Goal: Task Accomplishment & Management: Manage account settings

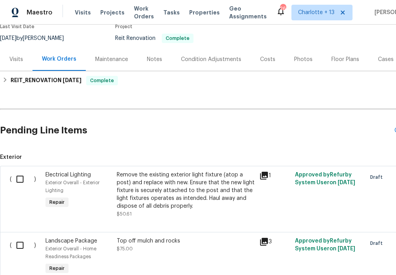
scroll to position [72, 0]
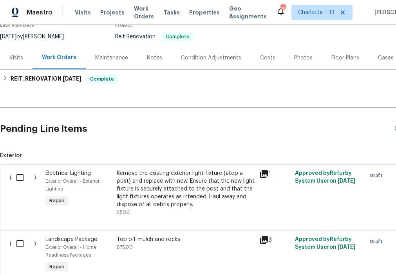
click at [266, 177] on icon at bounding box center [263, 174] width 9 height 9
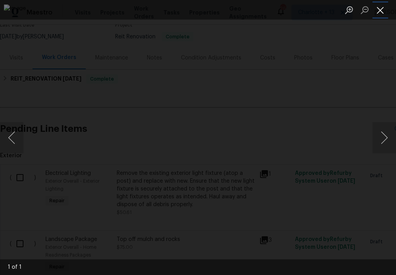
click at [378, 10] on button "Close lightbox" at bounding box center [381, 10] width 16 height 14
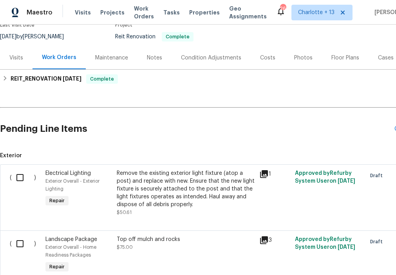
click at [201, 190] on div "Remove the existing exterior light fixture (atop a post) and replace with new. …" at bounding box center [186, 189] width 138 height 39
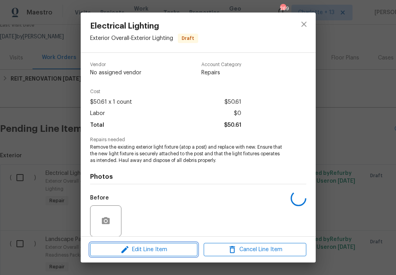
click at [172, 253] on span "Edit Line Item" at bounding box center [143, 250] width 103 height 10
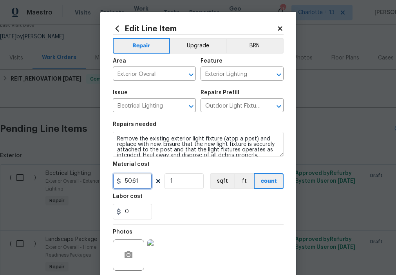
click at [143, 179] on input "50.61" at bounding box center [132, 182] width 39 height 16
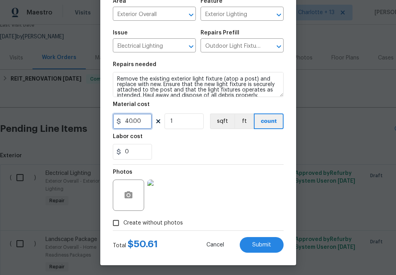
scroll to position [62, 0]
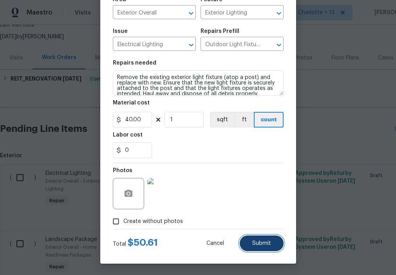
type input "40"
click at [249, 244] on button "Submit" at bounding box center [262, 244] width 44 height 16
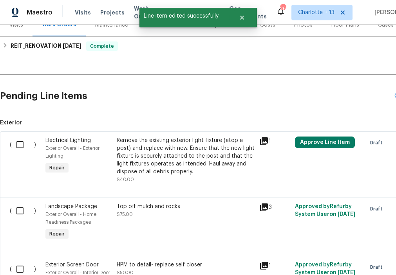
scroll to position [106, 0]
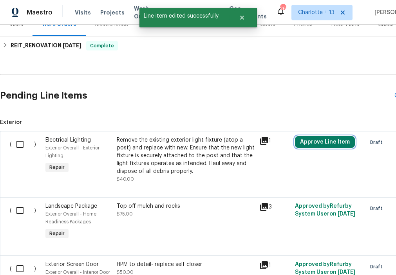
click at [322, 142] on button "Approve Line Item" at bounding box center [325, 142] width 60 height 12
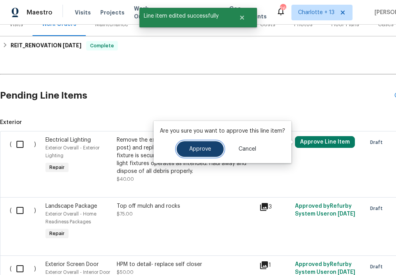
click at [206, 154] on button "Approve" at bounding box center [200, 149] width 47 height 16
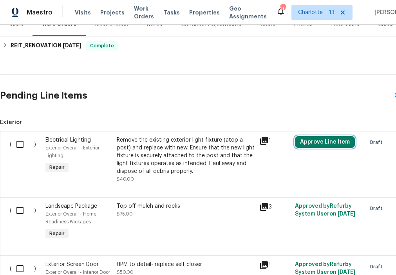
click at [307, 140] on button "Approve Line Item" at bounding box center [325, 142] width 60 height 12
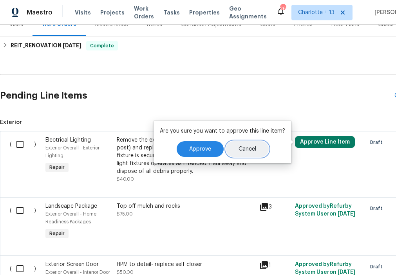
click at [240, 148] on span "Cancel" at bounding box center [248, 150] width 18 height 6
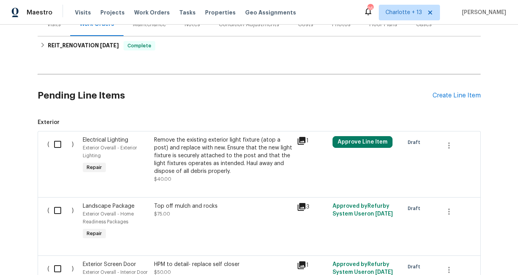
click at [193, 208] on div "Top off mulch and rocks" at bounding box center [223, 207] width 138 height 8
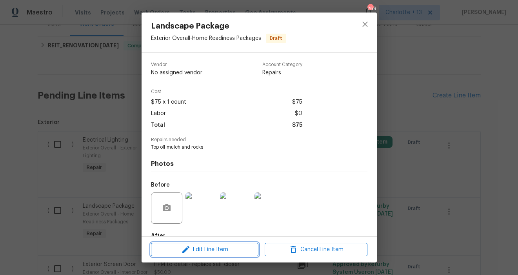
click at [210, 252] on span "Edit Line Item" at bounding box center [204, 250] width 103 height 10
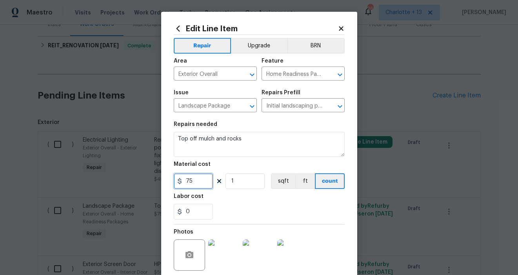
click at [203, 179] on input "75" at bounding box center [193, 182] width 39 height 16
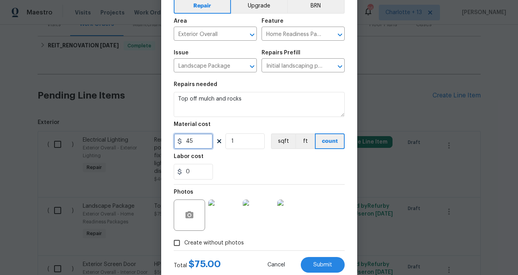
scroll to position [62, 0]
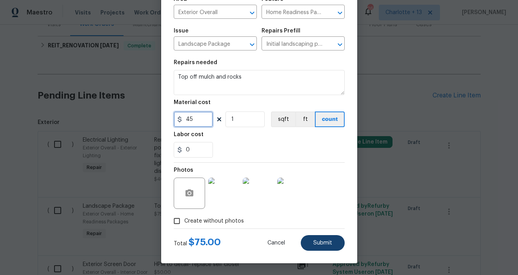
type input "45"
click at [320, 241] on span "Submit" at bounding box center [322, 244] width 19 height 6
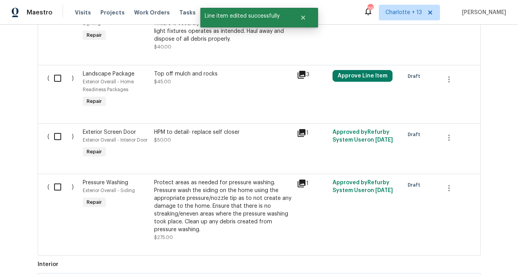
scroll to position [222, 0]
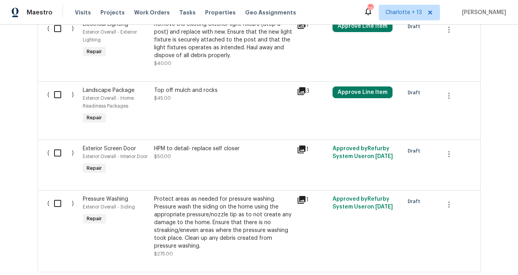
click at [223, 157] on div "HPM to detail- replace self closer $50.00" at bounding box center [223, 153] width 138 height 16
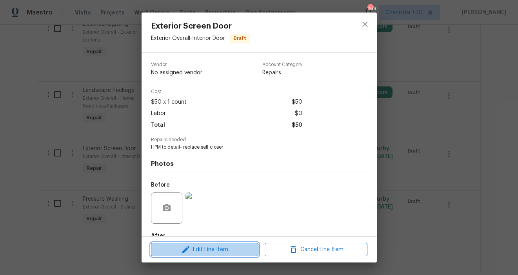
click at [215, 250] on span "Edit Line Item" at bounding box center [204, 250] width 103 height 10
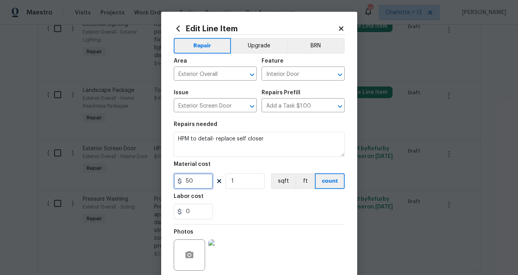
click at [201, 181] on input "50" at bounding box center [193, 182] width 39 height 16
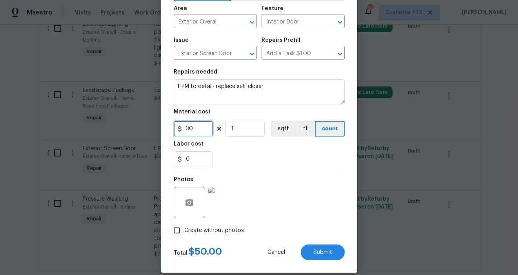
scroll to position [62, 0]
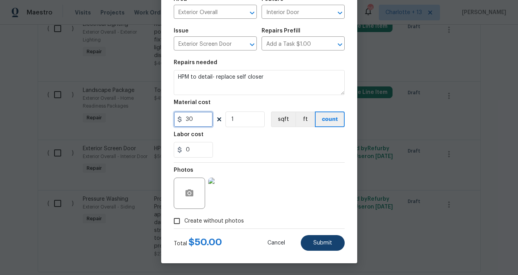
type input "30"
click at [326, 243] on span "Submit" at bounding box center [322, 244] width 19 height 6
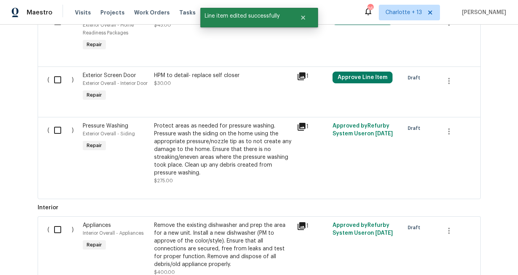
scroll to position [296, 0]
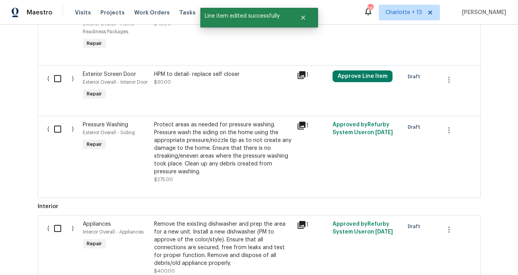
click at [215, 144] on div "Protect areas as needed for pressure washing. Pressure wash the siding on the h…" at bounding box center [223, 148] width 138 height 55
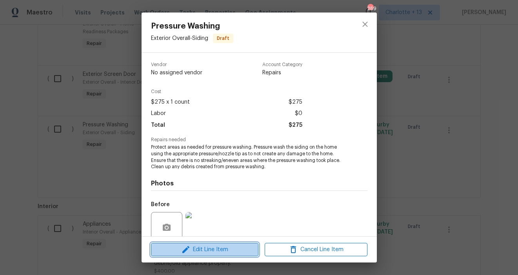
click at [219, 250] on span "Edit Line Item" at bounding box center [204, 250] width 103 height 10
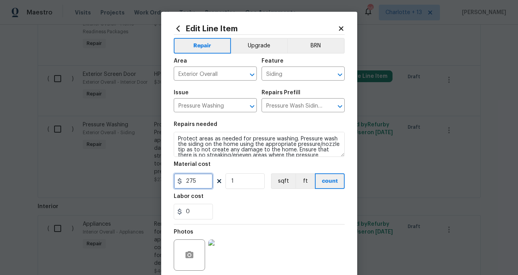
click at [197, 182] on input "275" at bounding box center [193, 182] width 39 height 16
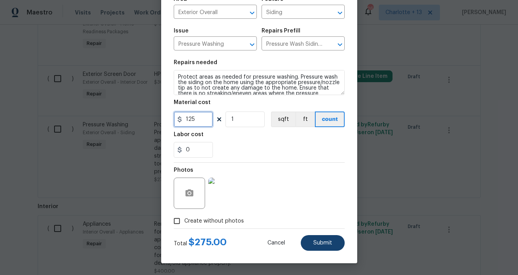
type input "125"
click at [329, 243] on span "Submit" at bounding box center [322, 244] width 19 height 6
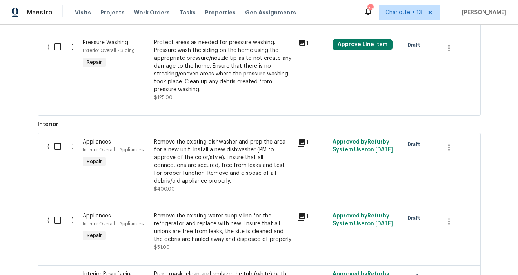
scroll to position [378, 0]
click at [233, 159] on div "Remove the existing dishwasher and prep the area for a new unit. Install a new …" at bounding box center [223, 162] width 138 height 47
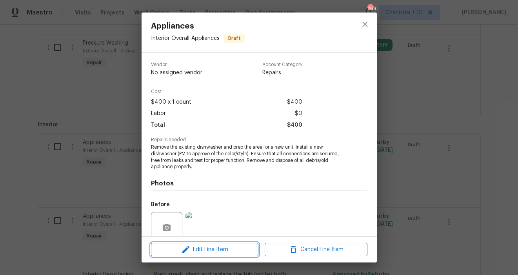
click at [212, 252] on span "Edit Line Item" at bounding box center [204, 250] width 103 height 10
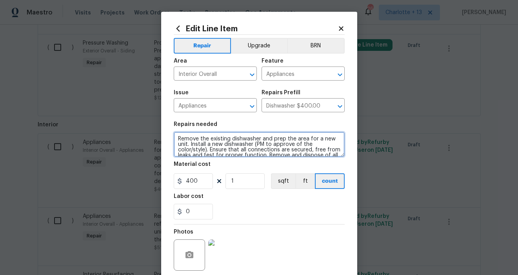
click at [176, 141] on textarea "Remove the existing dishwasher and prep the area for a new unit. Install a new …" at bounding box center [259, 144] width 171 height 25
type textarea "INSTALL NEW DISHWASHER Remove the existing dishwasher and prep the area for a n…"
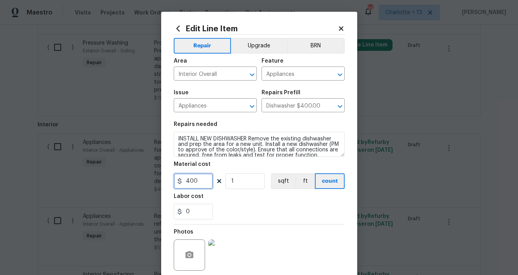
click at [202, 182] on input "400" at bounding box center [193, 182] width 39 height 16
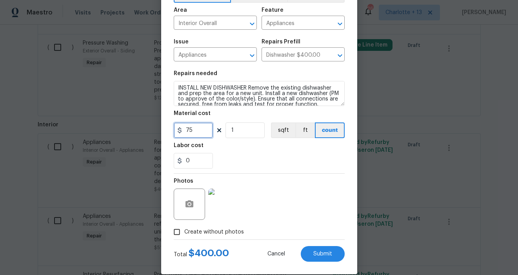
scroll to position [62, 0]
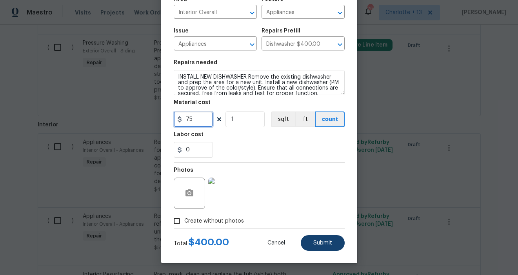
type input "75"
click at [320, 248] on button "Submit" at bounding box center [323, 243] width 44 height 16
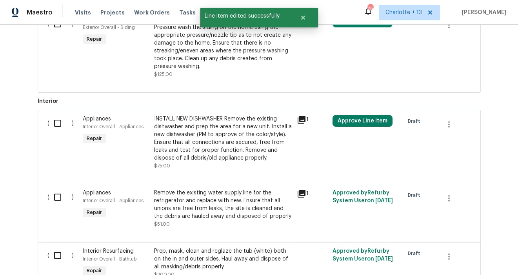
scroll to position [403, 0]
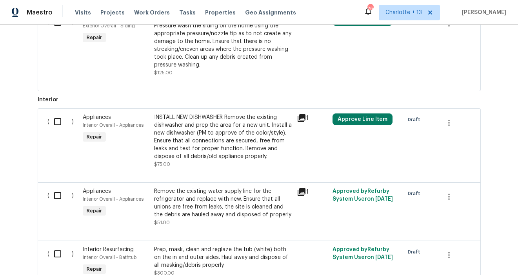
click at [303, 194] on icon at bounding box center [301, 192] width 9 height 9
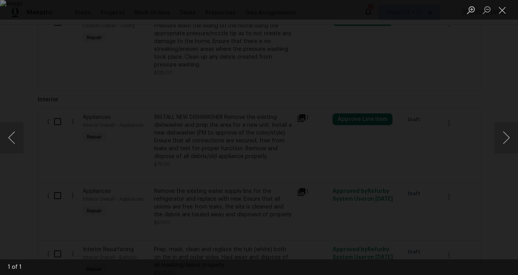
click at [396, 47] on div "Lightbox" at bounding box center [259, 137] width 518 height 275
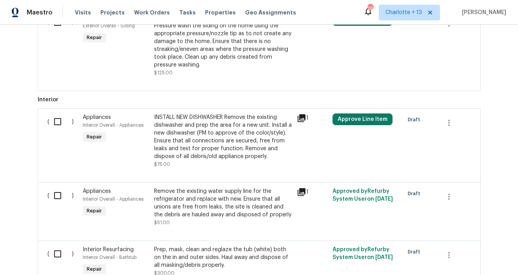
click at [241, 204] on div "Remove the existing water supply line for the refrigerator and replace with new…" at bounding box center [223, 203] width 138 height 31
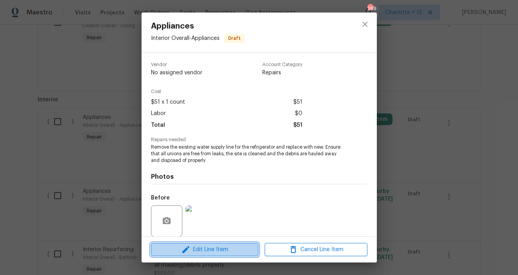
click at [223, 248] on span "Edit Line Item" at bounding box center [204, 250] width 103 height 10
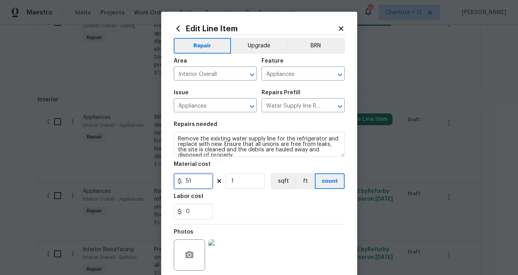
click at [197, 181] on input "51" at bounding box center [193, 182] width 39 height 16
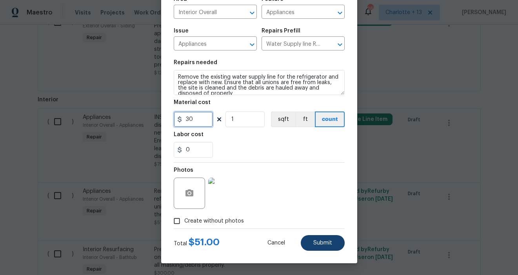
type input "30"
click at [324, 243] on span "Submit" at bounding box center [322, 244] width 19 height 6
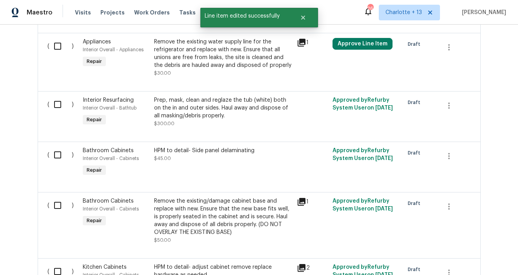
scroll to position [535, 0]
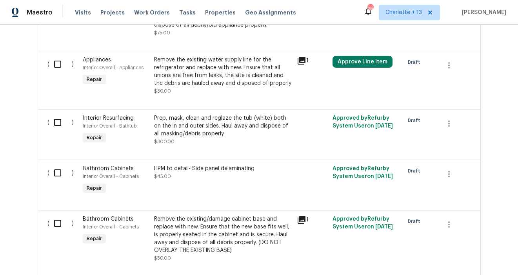
click at [234, 135] on div "Prep, mask, clean and reglaze the tub (white) both on the in and outer sides. H…" at bounding box center [223, 126] width 138 height 24
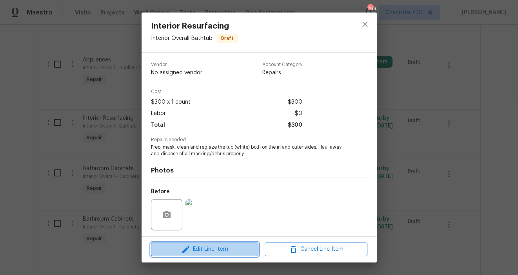
click at [223, 254] on span "Edit Line Item" at bounding box center [204, 250] width 103 height 10
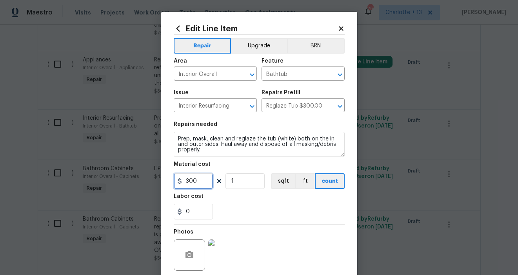
click at [205, 183] on input "300" at bounding box center [193, 182] width 39 height 16
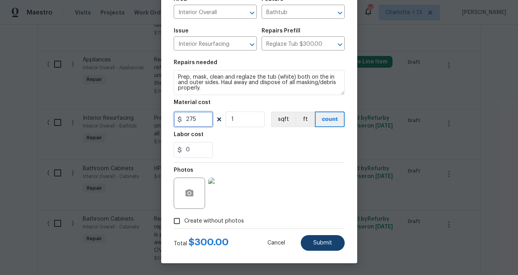
type input "275"
click at [313, 241] on span "Submit" at bounding box center [322, 244] width 19 height 6
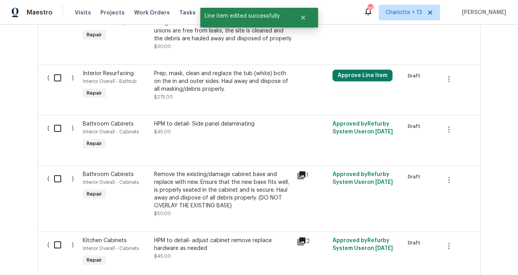
scroll to position [580, 0]
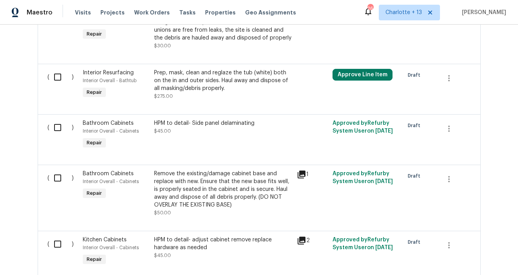
click at [302, 176] on icon at bounding box center [301, 175] width 8 height 8
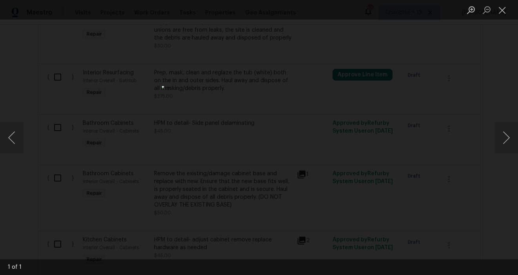
click at [396, 134] on div "Lightbox" at bounding box center [259, 137] width 518 height 275
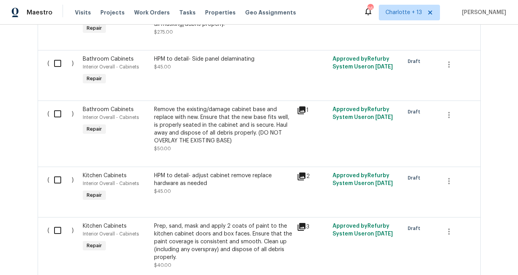
scroll to position [646, 0]
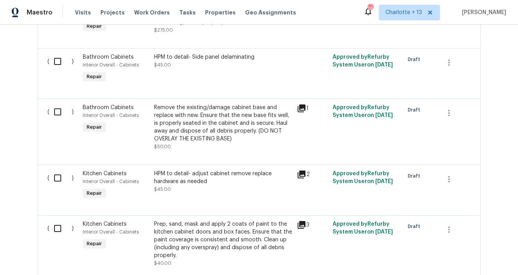
click at [306, 176] on icon at bounding box center [301, 174] width 9 height 9
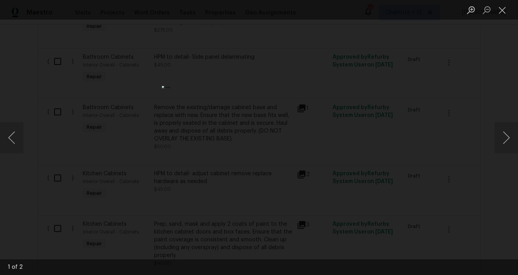
click at [396, 181] on div "Lightbox" at bounding box center [259, 137] width 518 height 275
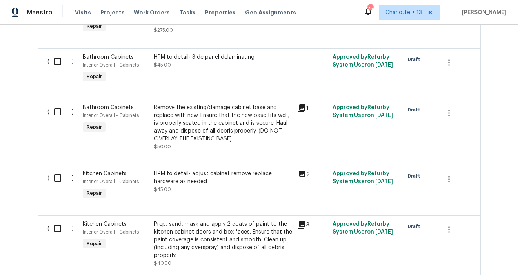
click at [301, 175] on icon at bounding box center [301, 175] width 8 height 8
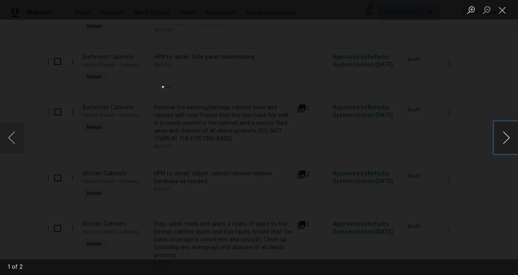
click at [396, 141] on button "Next image" at bounding box center [506, 137] width 24 height 31
click at [396, 156] on div "Lightbox" at bounding box center [259, 137] width 518 height 275
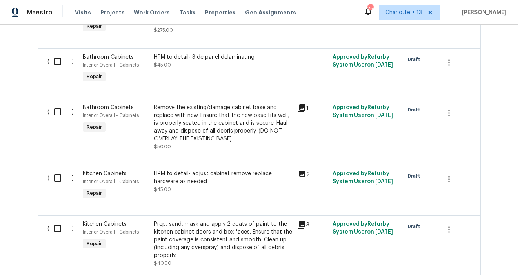
click at [297, 178] on icon at bounding box center [301, 174] width 9 height 9
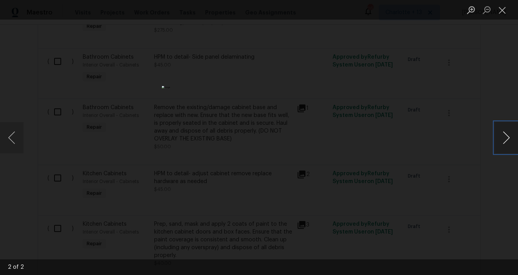
click at [396, 141] on button "Next image" at bounding box center [506, 137] width 24 height 31
click at [396, 51] on div "Lightbox" at bounding box center [259, 137] width 518 height 275
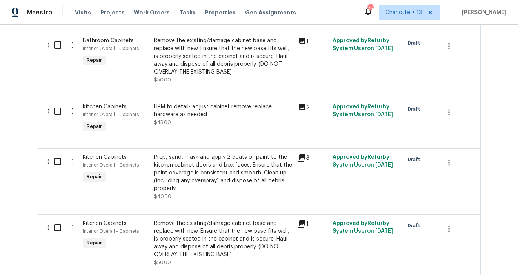
scroll to position [714, 0]
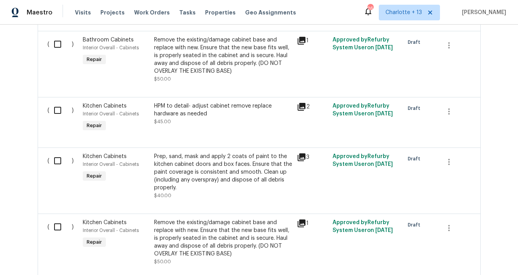
click at [306, 160] on icon at bounding box center [301, 157] width 9 height 9
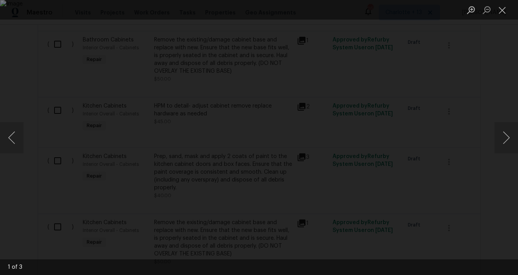
click at [396, 137] on div "Lightbox" at bounding box center [259, 137] width 518 height 275
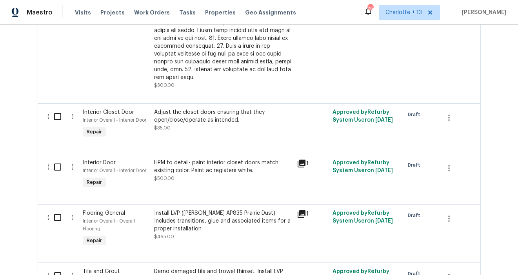
scroll to position [1198, 0]
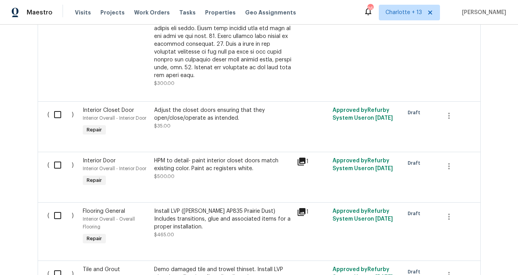
click at [231, 162] on div "HPM to detail- paint interior closet doors match existing color. Paint ac regis…" at bounding box center [223, 165] width 138 height 16
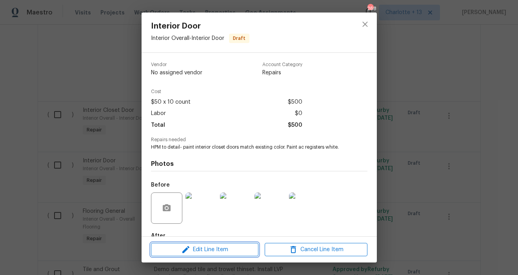
click at [209, 254] on span "Edit Line Item" at bounding box center [204, 250] width 103 height 10
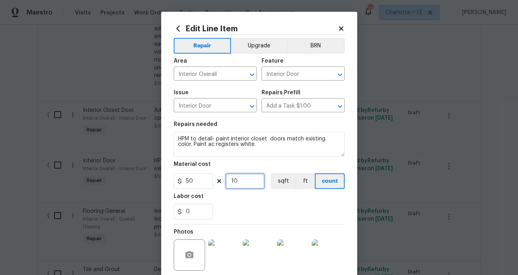
click at [242, 181] on input "10" at bounding box center [244, 182] width 39 height 16
type input "0"
click at [199, 179] on input "50" at bounding box center [193, 182] width 39 height 16
type input "350"
click at [247, 177] on input "0" at bounding box center [244, 182] width 39 height 16
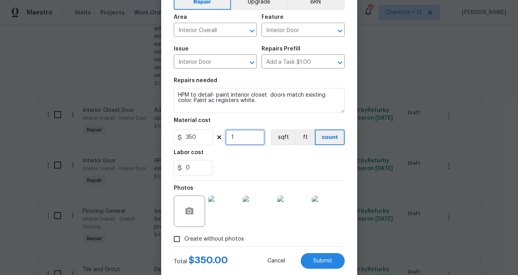
scroll to position [62, 0]
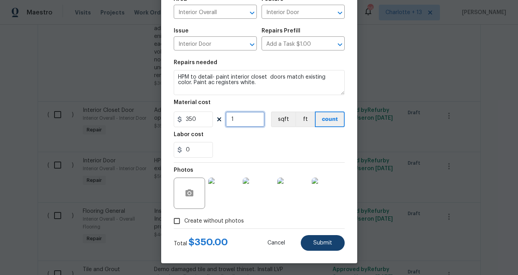
type input "1"
click at [319, 243] on span "Submit" at bounding box center [322, 244] width 19 height 6
type input "50"
type input "10"
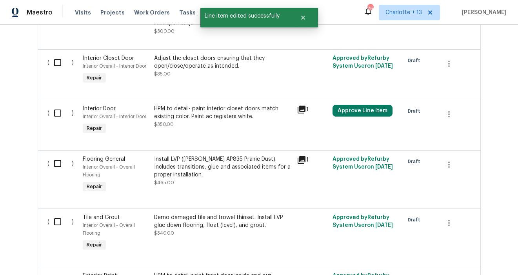
scroll to position [1251, 0]
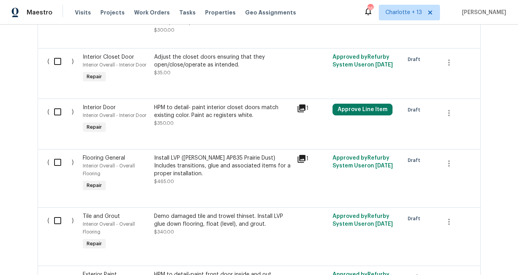
click at [301, 156] on icon at bounding box center [301, 158] width 9 height 9
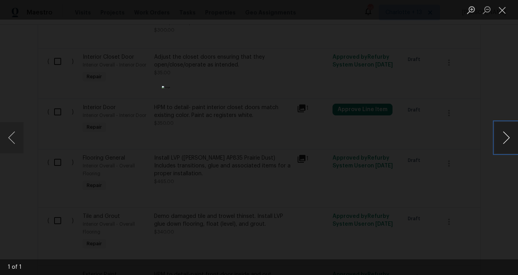
click at [396, 144] on button "Next image" at bounding box center [506, 137] width 24 height 31
click at [396, 164] on div "Lightbox" at bounding box center [259, 137] width 518 height 275
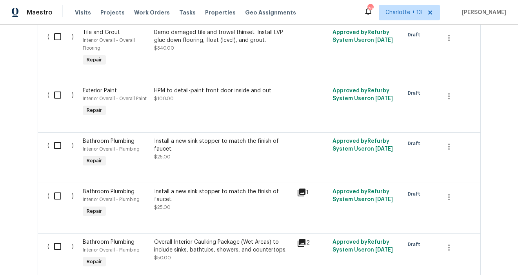
scroll to position [1443, 0]
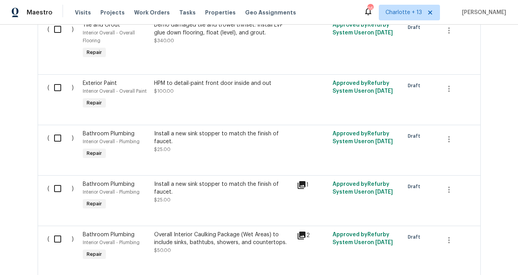
click at [301, 183] on icon at bounding box center [301, 185] width 9 height 9
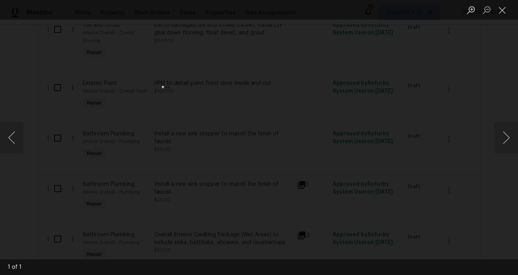
click at [396, 184] on div "Lightbox" at bounding box center [259, 137] width 518 height 275
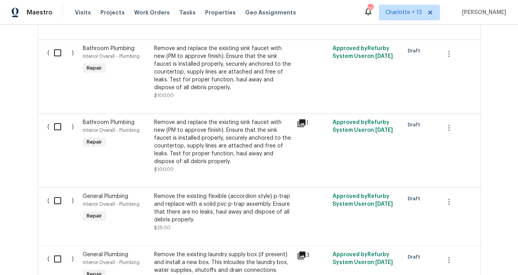
scroll to position [1675, 0]
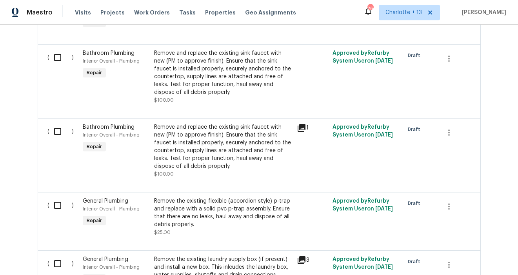
click at [303, 125] on icon at bounding box center [301, 128] width 8 height 8
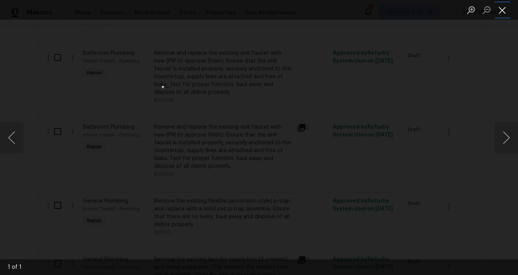
click at [396, 12] on button "Close lightbox" at bounding box center [502, 10] width 16 height 14
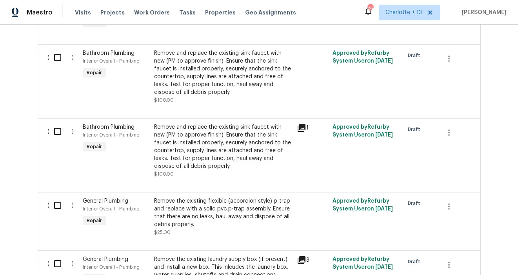
click at [227, 140] on div "Remove and replace the existing sink faucet with new (PM to approve finish). En…" at bounding box center [223, 146] width 138 height 47
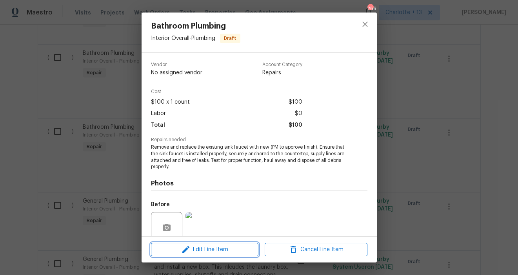
click at [204, 248] on span "Edit Line Item" at bounding box center [204, 250] width 103 height 10
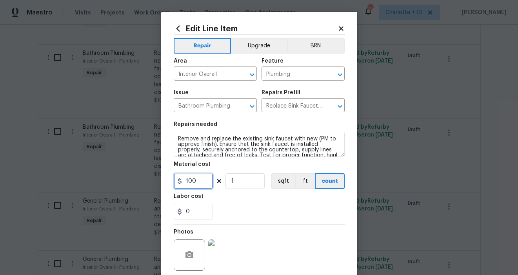
click at [197, 184] on input "100" at bounding box center [193, 182] width 39 height 16
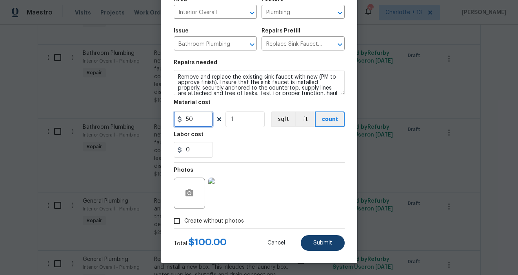
type input "50"
click at [317, 241] on span "Submit" at bounding box center [322, 244] width 19 height 6
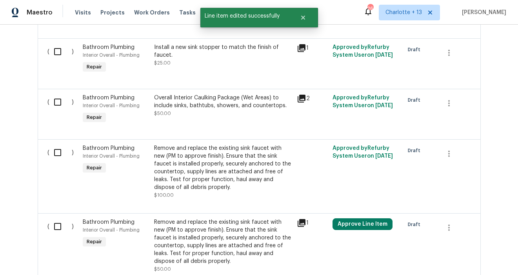
scroll to position [1579, 0]
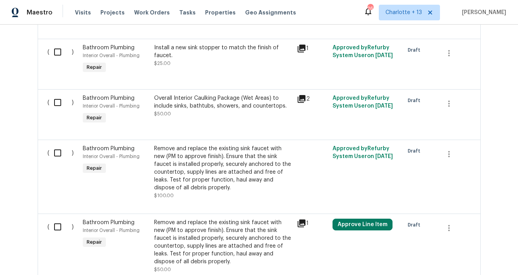
click at [233, 152] on div "Remove and replace the existing sink faucet with new (PM to approve finish). En…" at bounding box center [223, 168] width 138 height 47
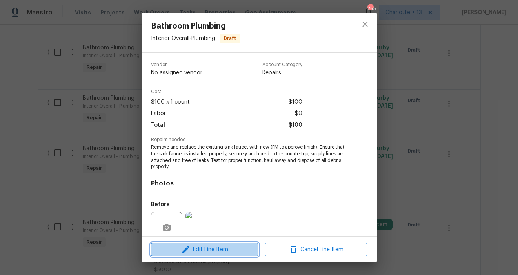
click at [221, 249] on span "Edit Line Item" at bounding box center [204, 250] width 103 height 10
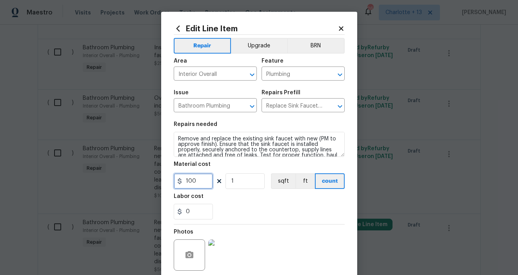
click at [202, 181] on input "100" at bounding box center [193, 182] width 39 height 16
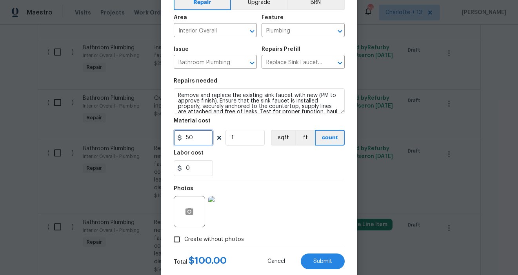
scroll to position [62, 0]
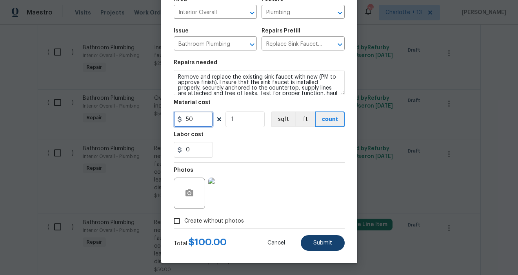
type input "50"
click at [319, 245] on span "Submit" at bounding box center [322, 244] width 19 height 6
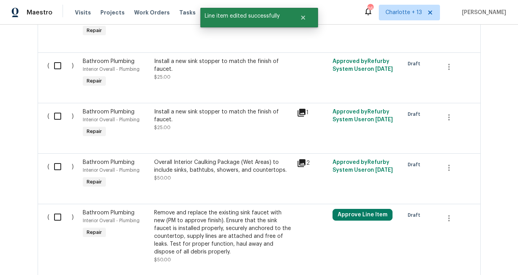
scroll to position [1512, 0]
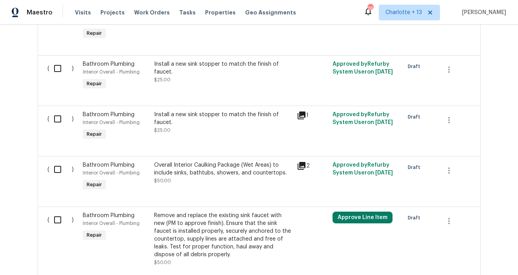
click at [237, 114] on div "Install a new sink stopper to match the finish of faucet." at bounding box center [223, 119] width 138 height 16
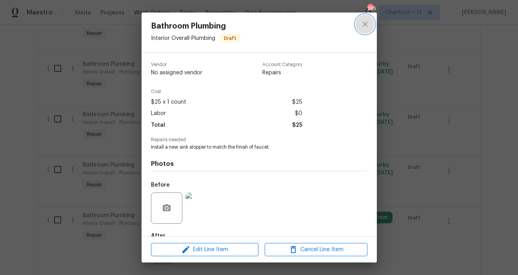
click at [367, 21] on icon "close" at bounding box center [364, 24] width 9 height 9
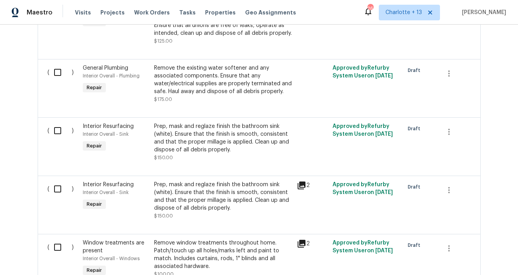
scroll to position [1938, 0]
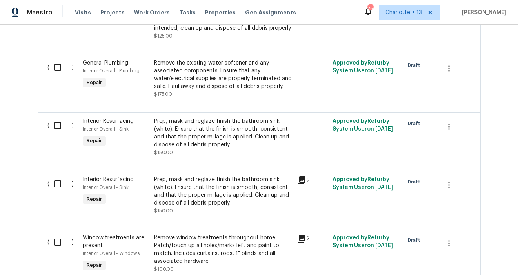
click at [304, 179] on icon at bounding box center [301, 181] width 8 height 8
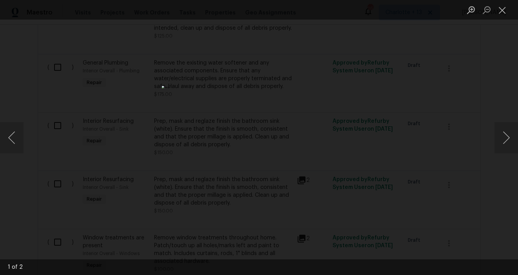
click at [396, 168] on div "Lightbox" at bounding box center [259, 137] width 518 height 275
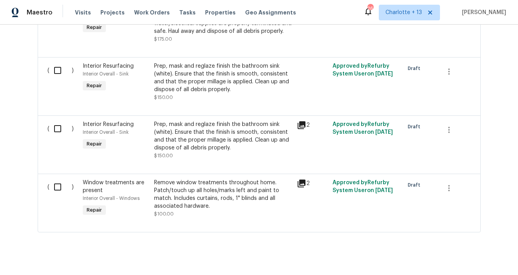
scroll to position [2002, 0]
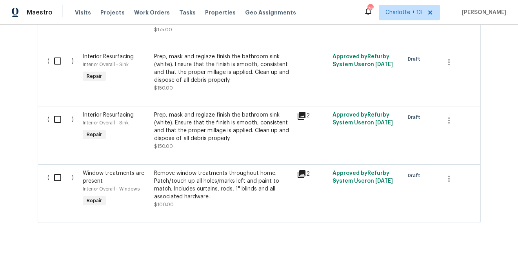
click at [300, 172] on icon at bounding box center [301, 174] width 8 height 8
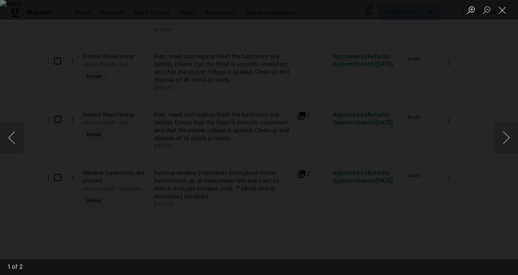
click at [396, 110] on div "Lightbox" at bounding box center [259, 137] width 518 height 275
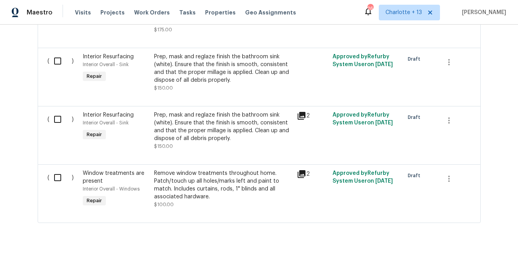
click at [249, 182] on div "Remove window treatments throughout home. Patch/touch up all holes/marks left a…" at bounding box center [223, 185] width 138 height 31
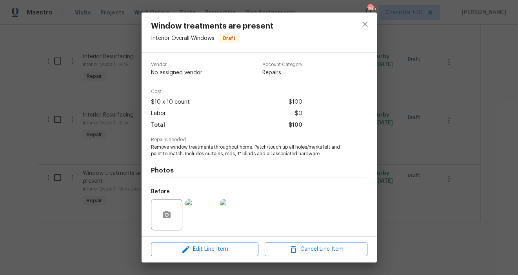
click at [225, 225] on img at bounding box center [235, 214] width 31 height 31
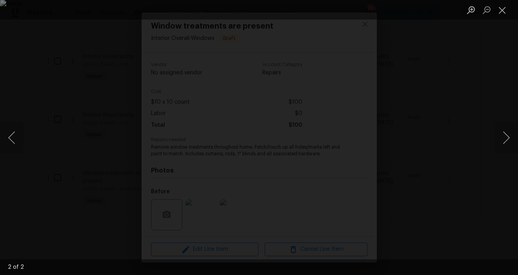
click at [396, 147] on div "Lightbox" at bounding box center [259, 137] width 518 height 275
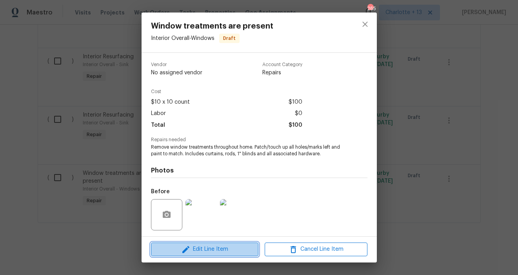
click at [220, 249] on span "Edit Line Item" at bounding box center [204, 250] width 103 height 10
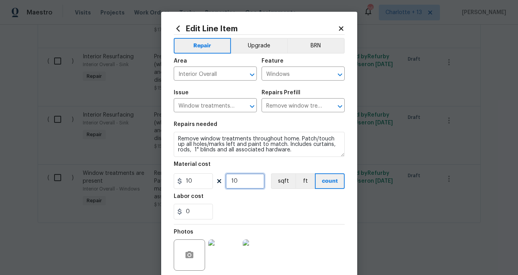
click at [238, 183] on input "10" at bounding box center [244, 182] width 39 height 16
click at [196, 184] on input "10" at bounding box center [193, 182] width 39 height 16
type input "45"
click at [248, 183] on input "10" at bounding box center [244, 182] width 39 height 16
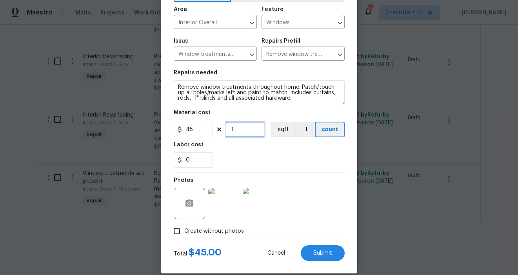
scroll to position [62, 0]
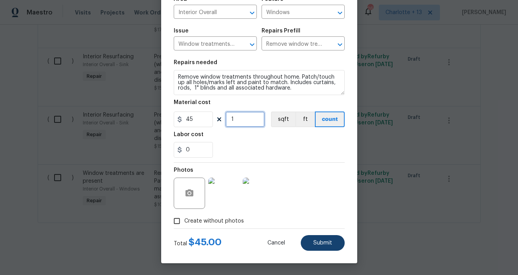
type input "1"
click at [321, 242] on span "Submit" at bounding box center [322, 244] width 19 height 6
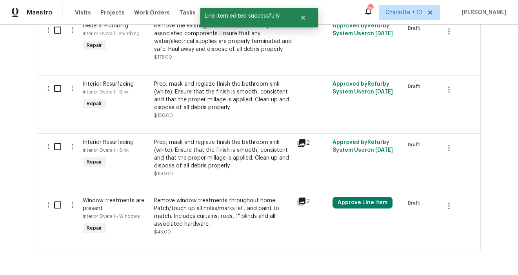
scroll to position [1987, 0]
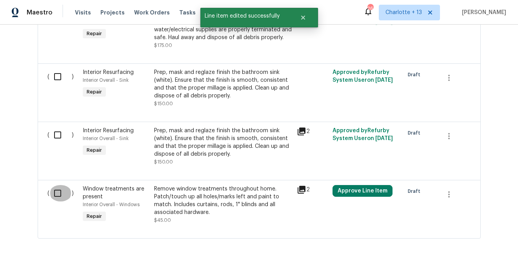
click at [58, 191] on input "checkbox" at bounding box center [60, 193] width 22 height 16
checkbox input "true"
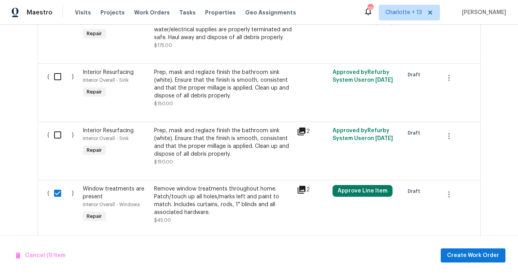
click at [58, 135] on input "checkbox" at bounding box center [60, 135] width 22 height 16
checkbox input "true"
click at [56, 72] on input "checkbox" at bounding box center [60, 77] width 22 height 16
checkbox input "true"
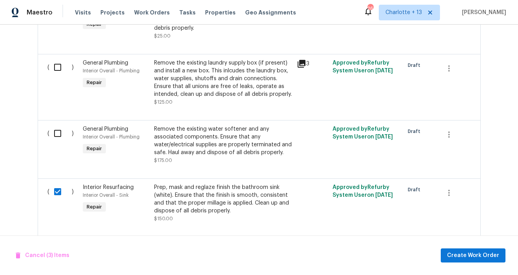
scroll to position [1872, 0]
click at [56, 131] on input "checkbox" at bounding box center [60, 133] width 22 height 16
checkbox input "true"
click at [57, 61] on input "checkbox" at bounding box center [60, 67] width 22 height 16
checkbox input "true"
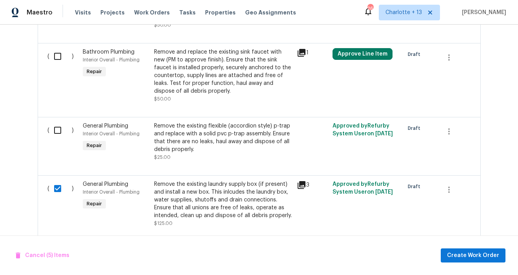
scroll to position [1754, 0]
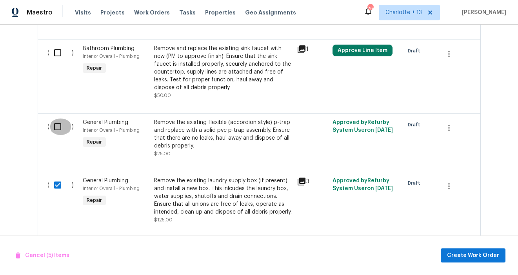
click at [54, 126] on input "checkbox" at bounding box center [60, 127] width 22 height 16
checkbox input "true"
click at [58, 52] on input "checkbox" at bounding box center [60, 53] width 22 height 16
checkbox input "true"
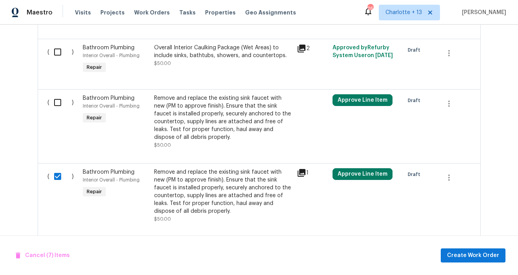
scroll to position [1633, 0]
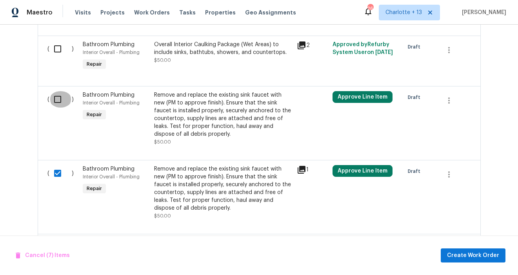
click at [55, 98] on input "checkbox" at bounding box center [60, 99] width 22 height 16
checkbox input "true"
click at [57, 47] on input "checkbox" at bounding box center [60, 49] width 22 height 16
checkbox input "true"
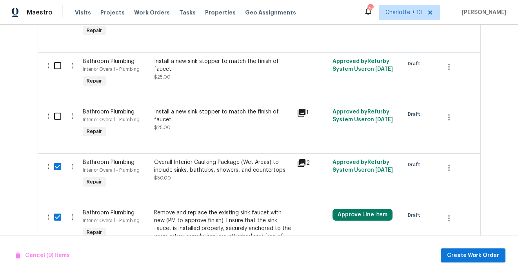
scroll to position [1513, 0]
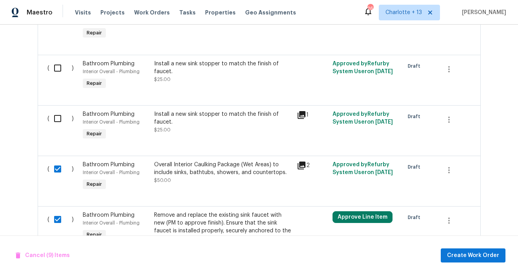
click at [56, 116] on input "checkbox" at bounding box center [60, 118] width 22 height 16
checkbox input "true"
click at [59, 64] on input "checkbox" at bounding box center [60, 68] width 22 height 16
checkbox input "true"
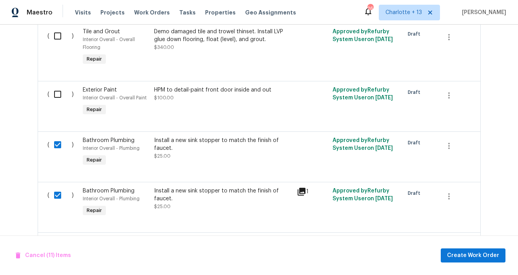
scroll to position [1414, 0]
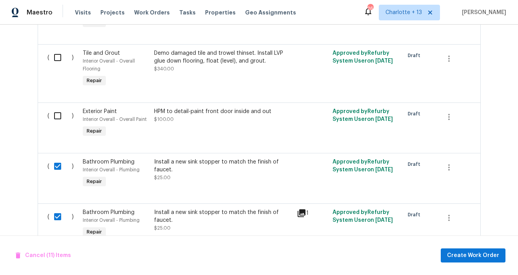
click at [60, 119] on input "checkbox" at bounding box center [60, 116] width 22 height 16
checkbox input "true"
drag, startPoint x: 55, startPoint y: 56, endPoint x: 60, endPoint y: 75, distance: 19.3
click at [57, 67] on div "( )" at bounding box center [63, 69] width 36 height 44
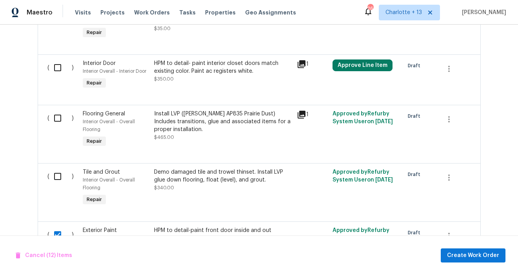
scroll to position [1280, 0]
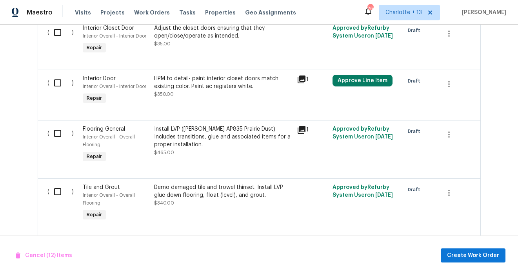
click at [56, 188] on input "checkbox" at bounding box center [60, 192] width 22 height 16
checkbox input "true"
click at [58, 130] on input "checkbox" at bounding box center [60, 133] width 22 height 16
checkbox input "true"
click at [59, 76] on input "checkbox" at bounding box center [60, 83] width 22 height 16
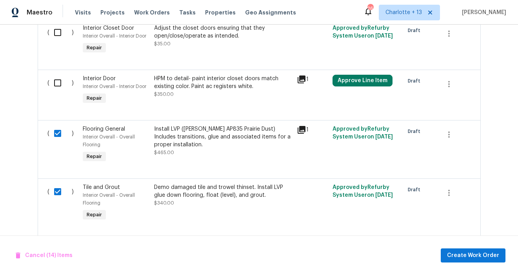
checkbox input "true"
click at [57, 27] on input "checkbox" at bounding box center [60, 32] width 22 height 16
checkbox input "true"
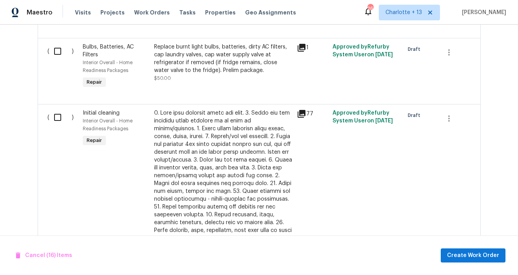
scroll to position [950, 0]
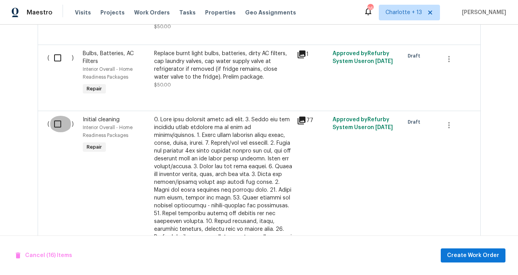
click at [59, 125] on input "checkbox" at bounding box center [60, 124] width 22 height 16
checkbox input "true"
click at [59, 59] on input "checkbox" at bounding box center [60, 58] width 22 height 16
checkbox input "true"
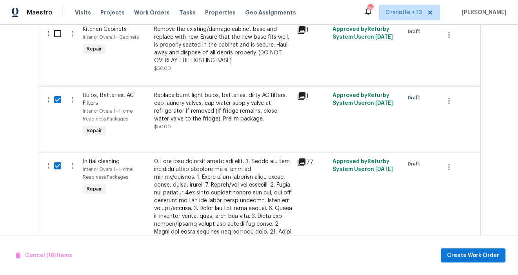
scroll to position [878, 0]
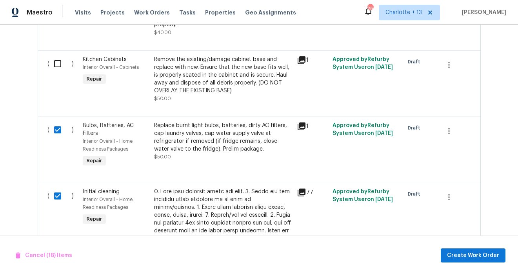
click at [58, 67] on input "checkbox" at bounding box center [60, 64] width 22 height 16
checkbox input "true"
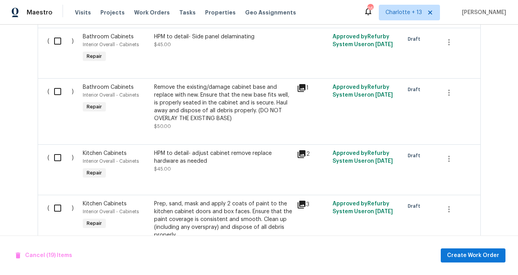
scroll to position [660, 0]
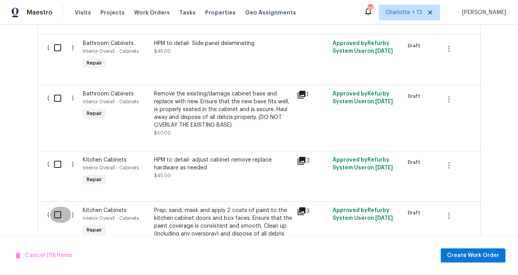
click at [56, 220] on input "checkbox" at bounding box center [60, 215] width 22 height 16
checkbox input "true"
click at [58, 167] on input "checkbox" at bounding box center [60, 164] width 22 height 16
checkbox input "true"
click at [57, 99] on input "checkbox" at bounding box center [60, 98] width 22 height 16
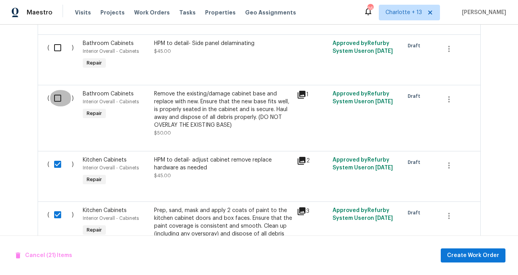
checkbox input "true"
click at [57, 46] on input "checkbox" at bounding box center [60, 48] width 22 height 16
checkbox input "true"
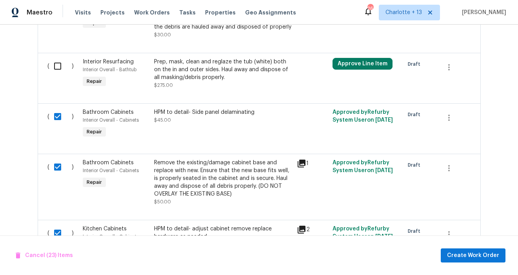
scroll to position [568, 0]
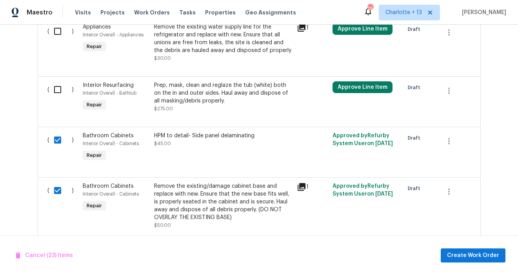
click at [58, 103] on div "( )" at bounding box center [63, 97] width 36 height 36
click at [58, 92] on input "checkbox" at bounding box center [60, 89] width 22 height 16
checkbox input "true"
click at [56, 34] on input "checkbox" at bounding box center [60, 31] width 22 height 16
checkbox input "true"
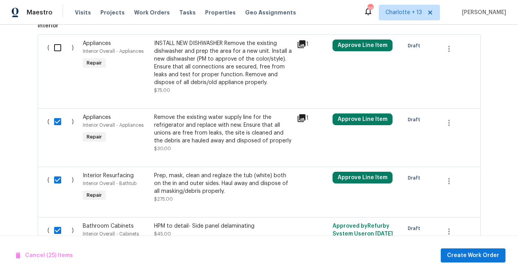
scroll to position [467, 0]
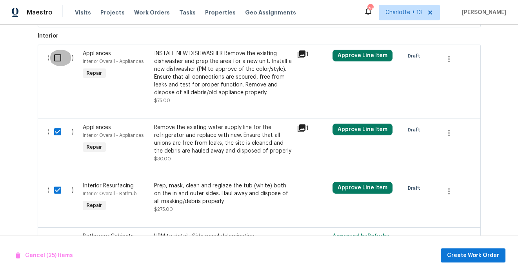
click at [60, 59] on input "checkbox" at bounding box center [60, 58] width 22 height 16
checkbox input "true"
click at [396, 250] on button "Create Work Order" at bounding box center [472, 256] width 65 height 14
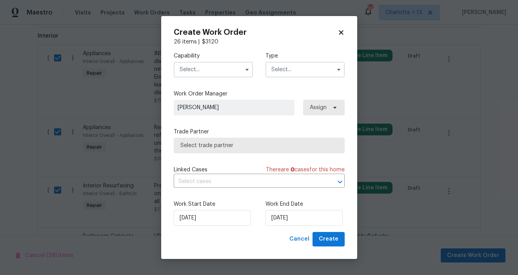
click at [229, 69] on input "text" at bounding box center [213, 70] width 79 height 16
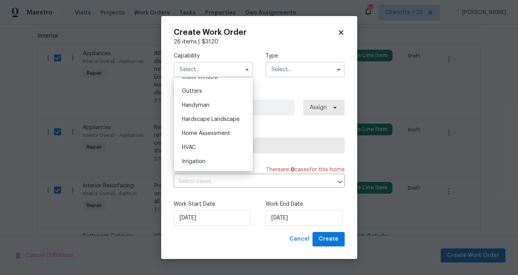
scroll to position [415, 0]
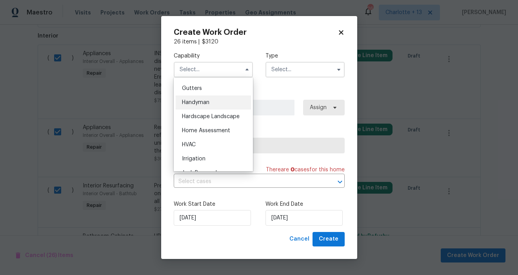
click at [195, 103] on span "Handyman" at bounding box center [195, 102] width 27 height 5
type input "Handyman"
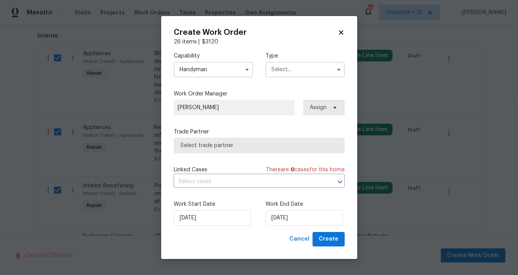
click at [287, 69] on input "text" at bounding box center [304, 70] width 79 height 16
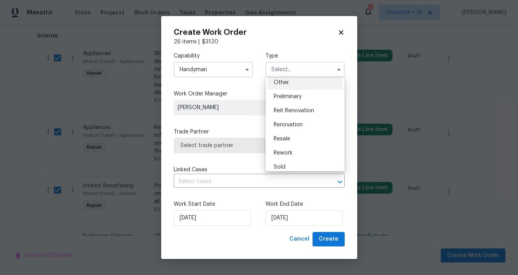
scroll to position [157, 0]
click at [295, 112] on span "Reit Renovation" at bounding box center [293, 112] width 40 height 5
type input "Reit Renovation"
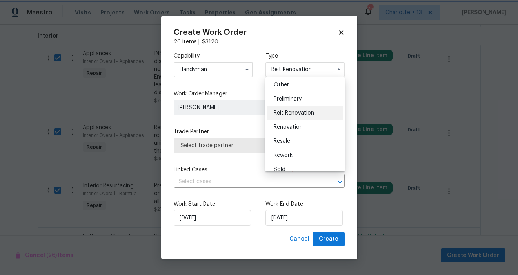
scroll to position [0, 0]
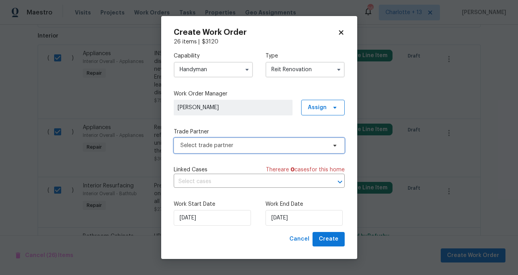
click at [214, 147] on span "Select trade partner" at bounding box center [253, 146] width 146 height 8
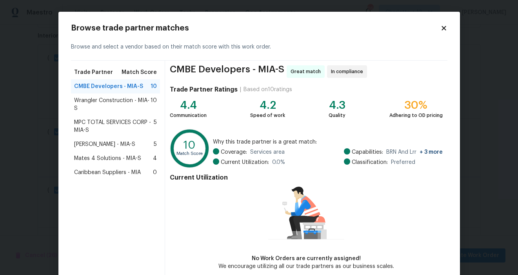
click at [94, 123] on span "MPC TOTAL SERVICES CORP - MIA-S" at bounding box center [114, 127] width 80 height 16
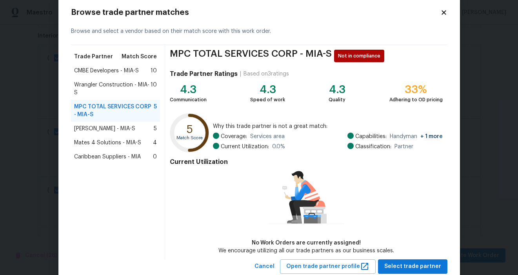
scroll to position [18, 0]
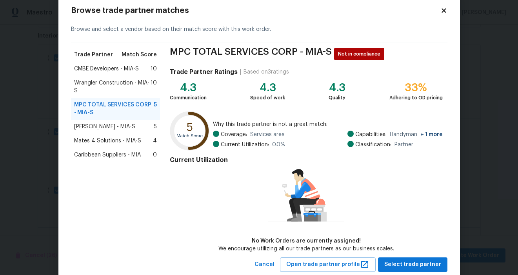
click at [396, 272] on div "Browse trade partner matches Browse and select a vendor based on their match sc…" at bounding box center [258, 139] width 401 height 291
click at [396, 264] on span "Select trade partner" at bounding box center [412, 265] width 57 height 10
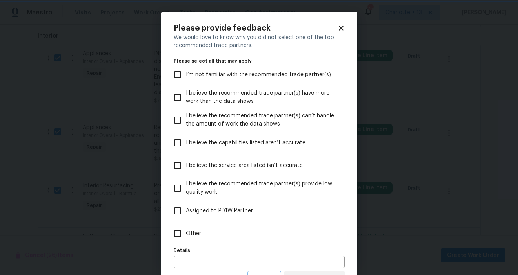
scroll to position [0, 0]
click at [177, 233] on input "Other" at bounding box center [177, 234] width 16 height 16
checkbox input "true"
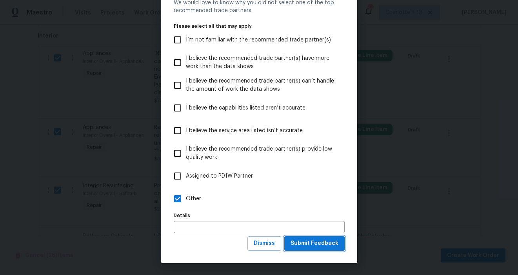
click at [319, 243] on span "Submit Feedback" at bounding box center [314, 244] width 48 height 10
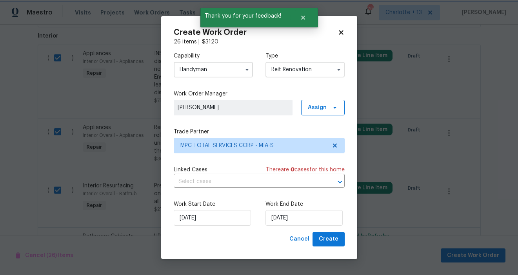
scroll to position [0, 0]
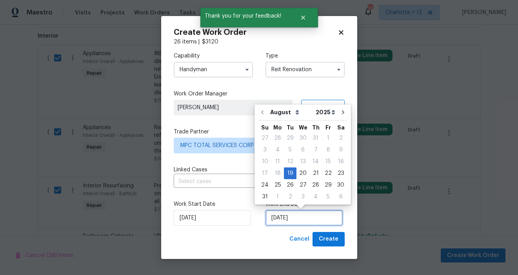
click at [303, 217] on input "[DATE]" at bounding box center [303, 218] width 77 height 16
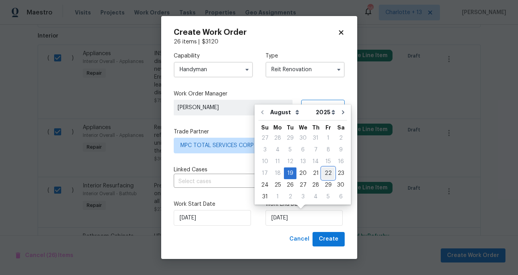
click at [322, 174] on div "22" at bounding box center [328, 173] width 13 height 11
type input "8/22/2025"
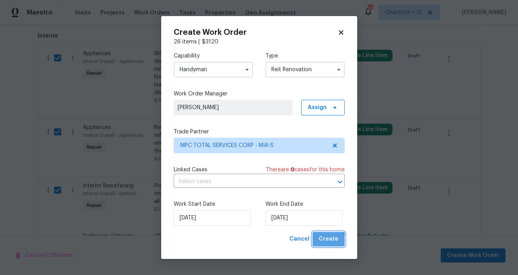
click at [324, 243] on span "Create" at bounding box center [329, 240] width 20 height 10
click at [339, 71] on icon "button" at bounding box center [338, 70] width 6 height 6
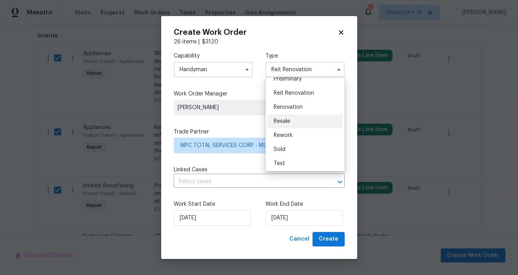
scroll to position [178, 0]
click at [291, 94] on span "Reit Renovation" at bounding box center [293, 91] width 40 height 5
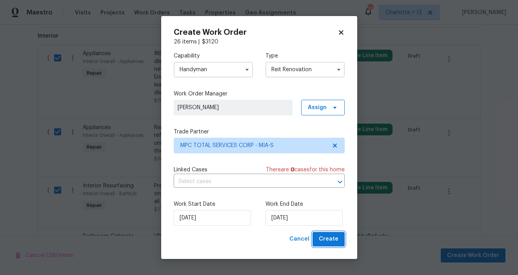
click at [326, 244] on button "Create" at bounding box center [328, 239] width 32 height 14
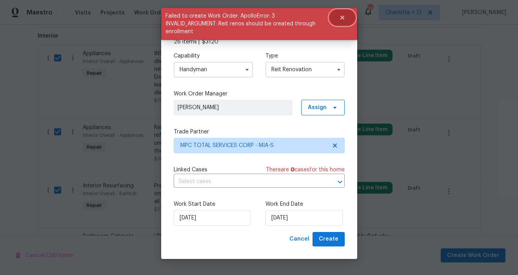
click at [340, 18] on icon "Close" at bounding box center [342, 17] width 6 height 6
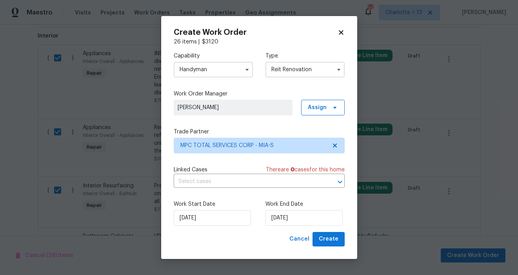
click at [334, 72] on span at bounding box center [339, 70] width 12 height 12
click at [335, 73] on button "button" at bounding box center [338, 69] width 9 height 9
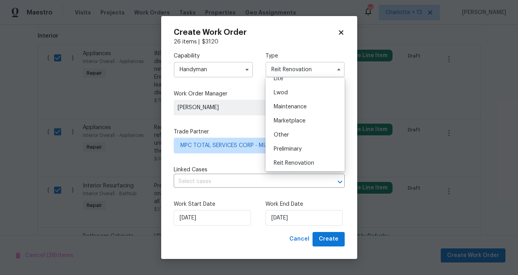
scroll to position [110, 0]
click at [291, 132] on div "Other" at bounding box center [304, 131] width 75 height 14
type input "Other"
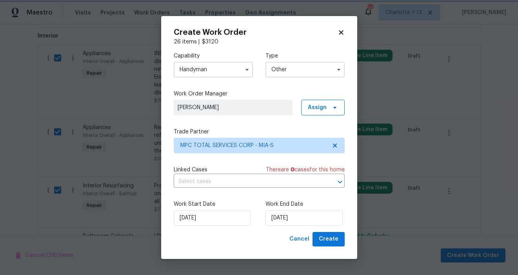
scroll to position [0, 0]
click at [326, 240] on span "Create" at bounding box center [329, 240] width 20 height 10
checkbox input "false"
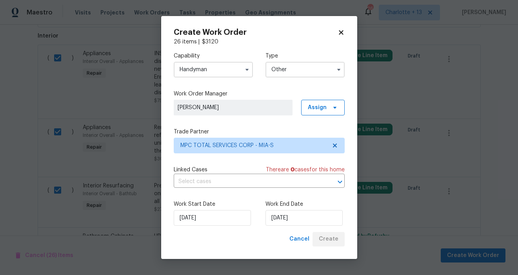
checkbox input "false"
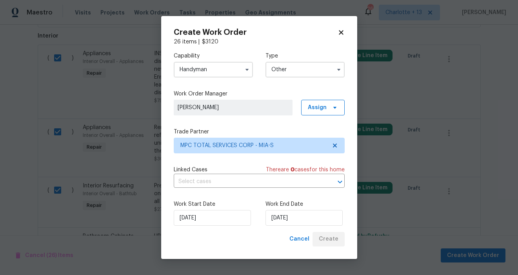
checkbox input "false"
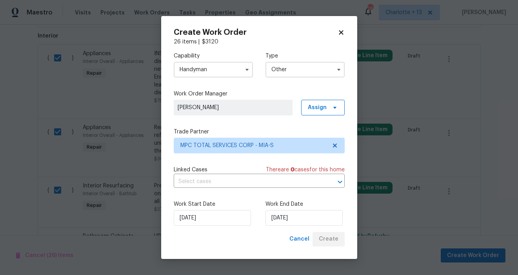
checkbox input "false"
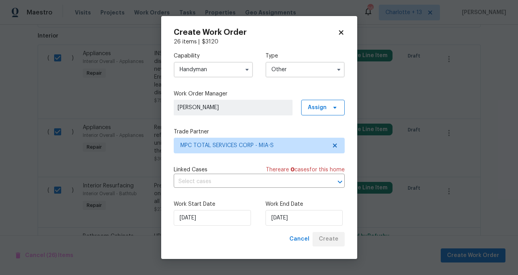
checkbox input "false"
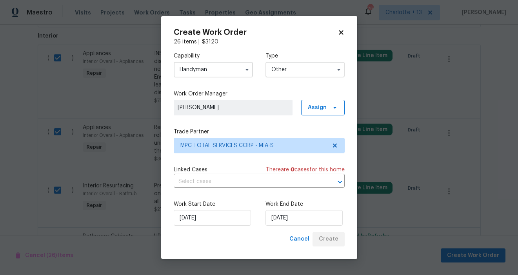
checkbox input "false"
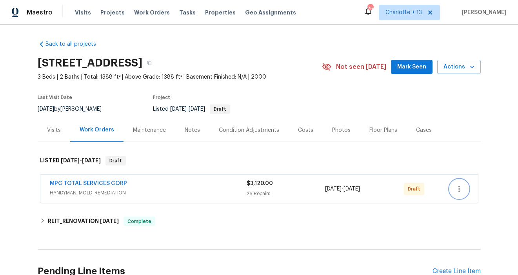
click at [458, 186] on icon "button" at bounding box center [458, 189] width 9 height 9
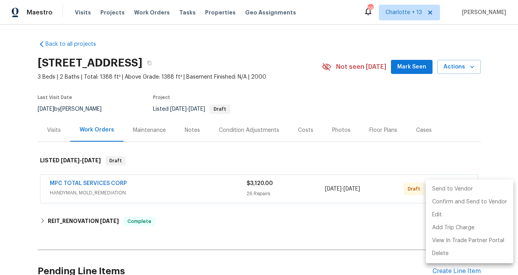
click at [450, 185] on li "Send to Vendor" at bounding box center [468, 189] width 87 height 13
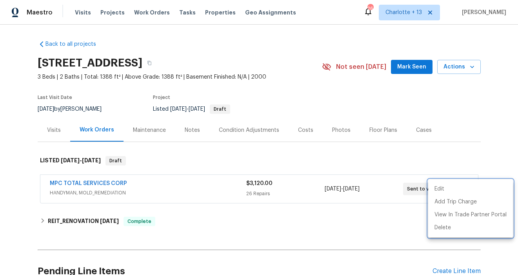
click at [306, 253] on div at bounding box center [259, 137] width 518 height 275
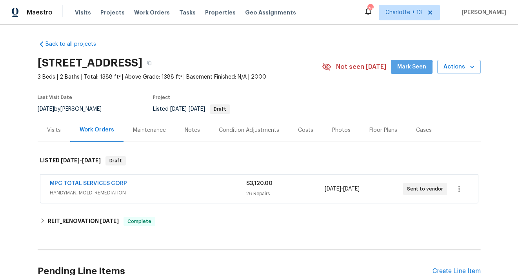
click at [411, 72] on button "Mark Seen" at bounding box center [412, 67] width 42 height 14
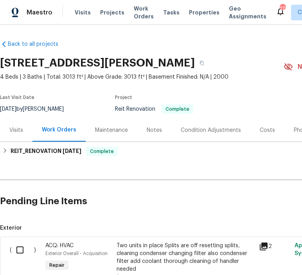
scroll to position [117, 0]
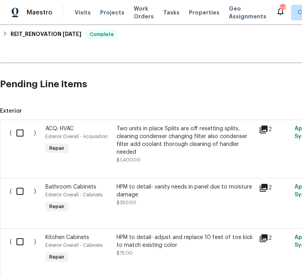
click at [265, 130] on icon at bounding box center [263, 129] width 9 height 9
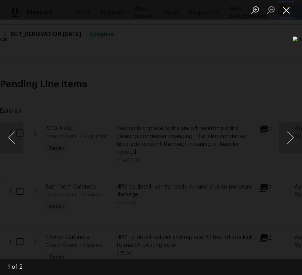
click at [286, 12] on button "Close lightbox" at bounding box center [287, 10] width 16 height 14
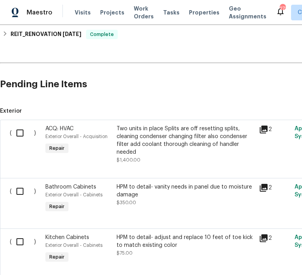
click at [267, 127] on icon at bounding box center [264, 130] width 8 height 8
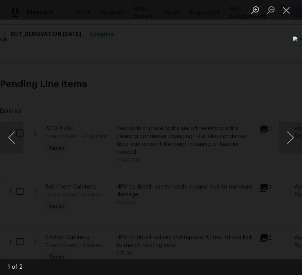
click at [213, 77] on img "Lightbox" at bounding box center [102, 137] width 222 height 202
click at [286, 13] on button "Close lightbox" at bounding box center [287, 10] width 16 height 14
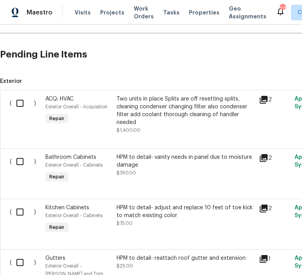
scroll to position [147, 0]
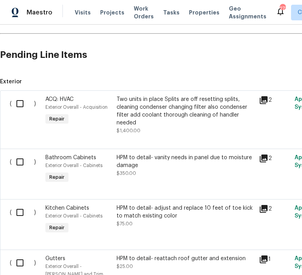
click at [128, 130] on span "$1,400.00" at bounding box center [129, 131] width 24 height 5
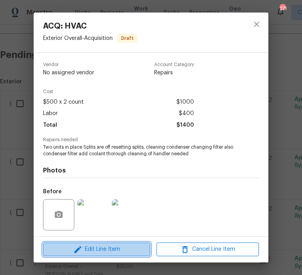
click at [109, 244] on button "Edit Line Item" at bounding box center [96, 250] width 107 height 14
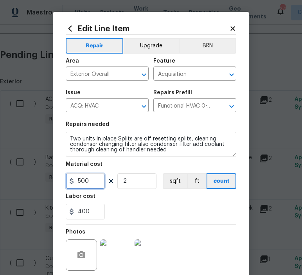
click at [90, 184] on input "500" at bounding box center [85, 182] width 39 height 16
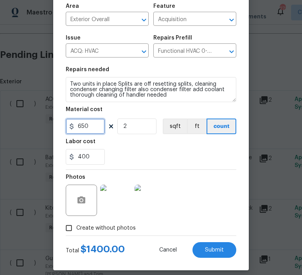
scroll to position [61, 0]
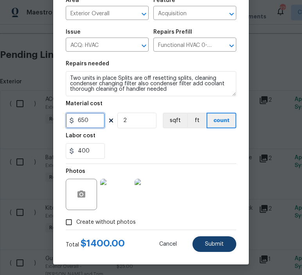
type input "650"
click at [219, 248] on button "Submit" at bounding box center [215, 245] width 44 height 16
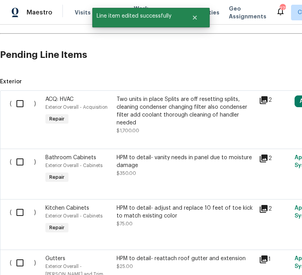
scroll to position [0, 0]
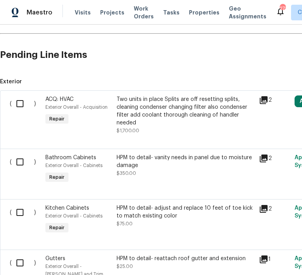
click at [265, 156] on icon at bounding box center [264, 159] width 8 height 8
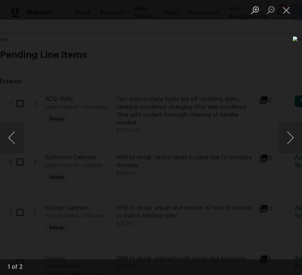
click at [263, 49] on div "Lightbox" at bounding box center [151, 137] width 302 height 275
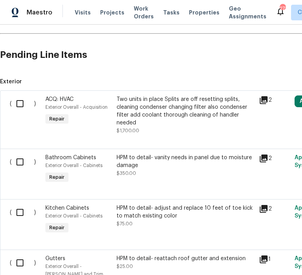
click at [162, 160] on div "HPM to detail- vanity needs in panel due to moisture damage" at bounding box center [186, 162] width 138 height 16
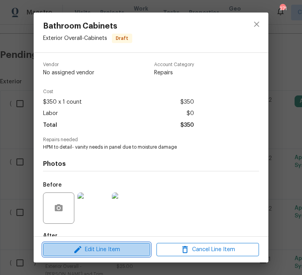
click at [114, 255] on button "Edit Line Item" at bounding box center [96, 250] width 107 height 14
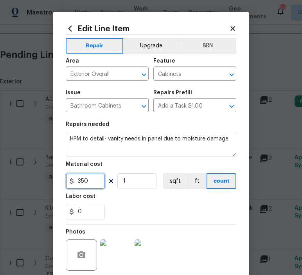
click at [92, 180] on input "350" at bounding box center [85, 182] width 39 height 16
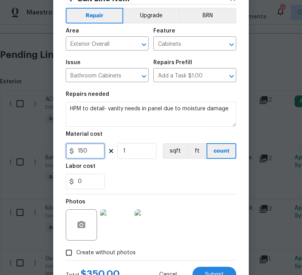
scroll to position [62, 0]
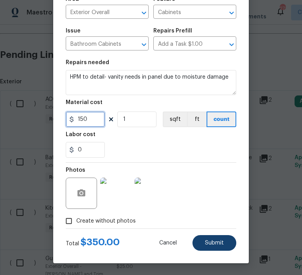
type input "150"
click at [214, 241] on span "Submit" at bounding box center [214, 244] width 19 height 6
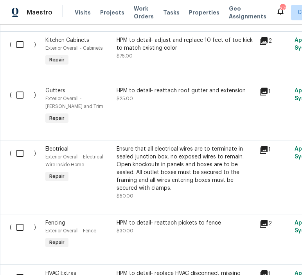
scroll to position [317, 0]
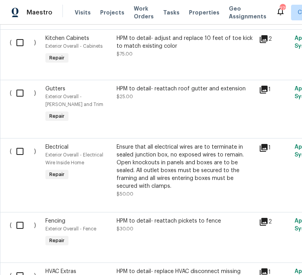
click at [266, 149] on icon at bounding box center [263, 147] width 9 height 9
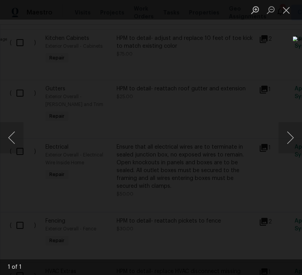
click at [253, 241] on div "Lightbox" at bounding box center [151, 137] width 302 height 275
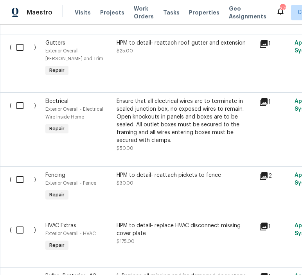
scroll to position [364, 0]
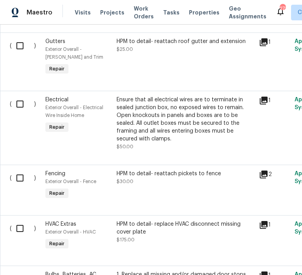
click at [178, 123] on div "Ensure that all electrical wires are to terminate in sealed junction box, no ex…" at bounding box center [186, 119] width 138 height 47
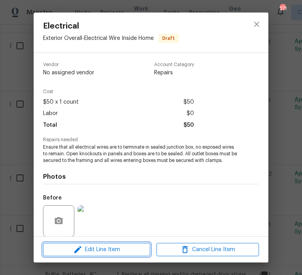
click at [102, 247] on span "Edit Line Item" at bounding box center [96, 250] width 103 height 10
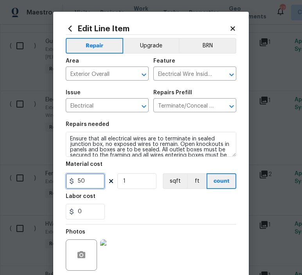
click at [90, 184] on input "50" at bounding box center [85, 182] width 39 height 16
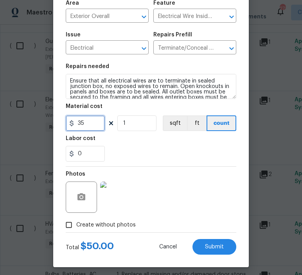
scroll to position [62, 0]
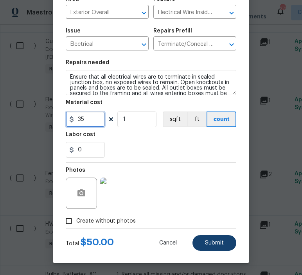
type input "35"
click at [216, 239] on button "Submit" at bounding box center [215, 243] width 44 height 16
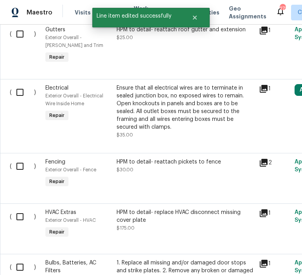
scroll to position [378, 0]
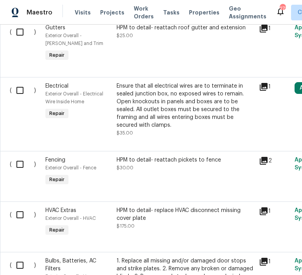
click at [262, 163] on icon at bounding box center [264, 161] width 8 height 8
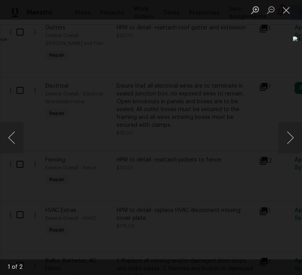
click at [284, 38] on div "Lightbox" at bounding box center [151, 137] width 302 height 275
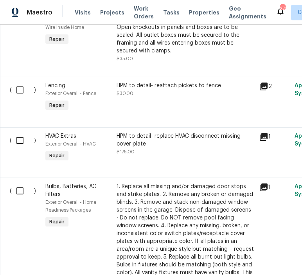
scroll to position [456, 0]
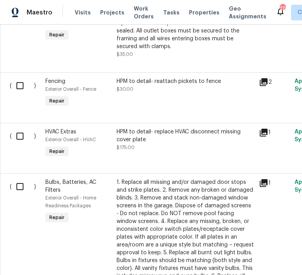
click at [265, 131] on icon at bounding box center [264, 133] width 8 height 8
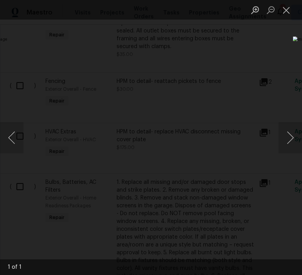
click at [169, 235] on div "Lightbox" at bounding box center [151, 137] width 302 height 275
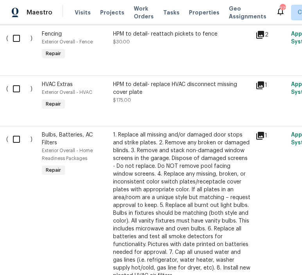
scroll to position [504, 4]
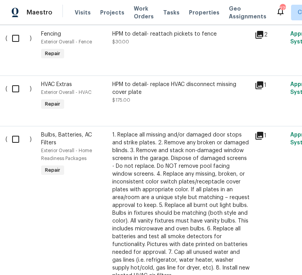
click at [172, 101] on div "HPM to detail- replace HVAC disconnect missing cover plate $175.00" at bounding box center [181, 93] width 138 height 24
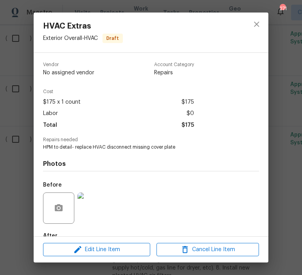
click at [104, 257] on div "Edit Line Item Cancel Line Item" at bounding box center [151, 250] width 235 height 26
click at [105, 251] on span "Edit Line Item" at bounding box center [96, 250] width 103 height 10
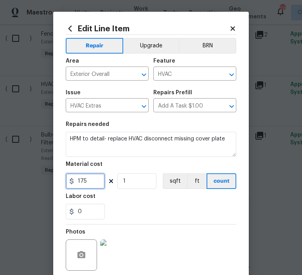
click at [92, 179] on input "175" at bounding box center [85, 182] width 39 height 16
type input "150"
click at [174, 215] on div "0" at bounding box center [151, 212] width 171 height 16
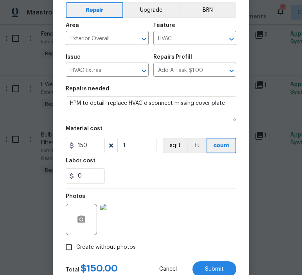
scroll to position [62, 0]
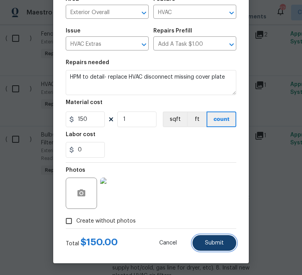
click at [210, 243] on span "Submit" at bounding box center [214, 244] width 19 height 6
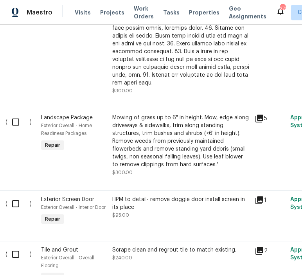
scroll to position [931, 4]
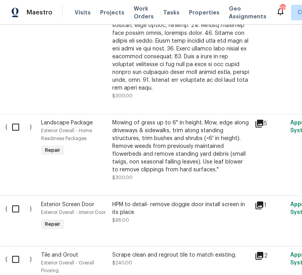
click at [258, 120] on icon at bounding box center [260, 124] width 8 height 8
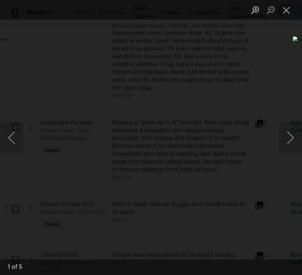
click at [265, 21] on div "Lightbox" at bounding box center [151, 137] width 302 height 275
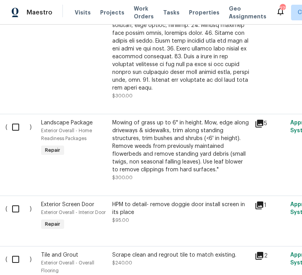
click at [190, 136] on div "Mowing of grass up to 6" in height. Mow, edge along driveways & sidewalks, trim…" at bounding box center [181, 146] width 138 height 55
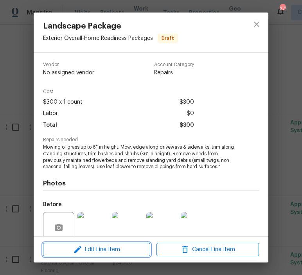
click at [115, 251] on span "Edit Line Item" at bounding box center [96, 250] width 103 height 10
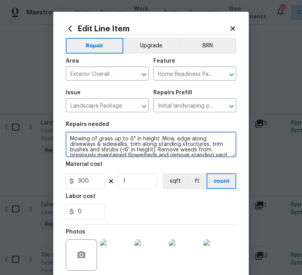
click at [70, 138] on textarea "Mowing of grass up to 6" in height. Mow, edge along driveways & sidewalks, trim…" at bounding box center [151, 144] width 171 height 25
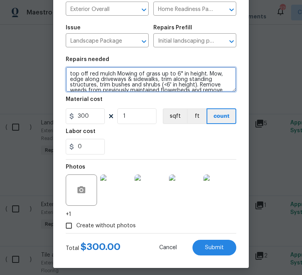
scroll to position [70, 0]
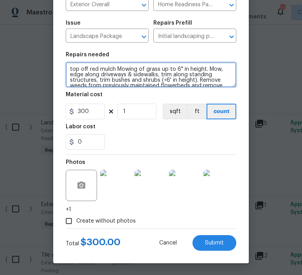
type textarea "top off red mulch Mowing of grass up to 6" in height. Mow, edge along driveways…"
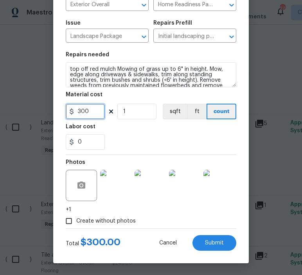
click at [95, 110] on input "300" at bounding box center [85, 112] width 39 height 16
type input "275"
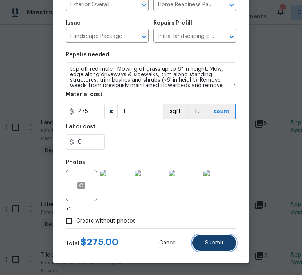
click at [215, 249] on button "Submit" at bounding box center [215, 243] width 44 height 16
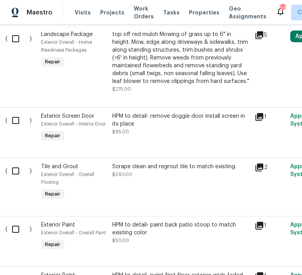
scroll to position [1023, 4]
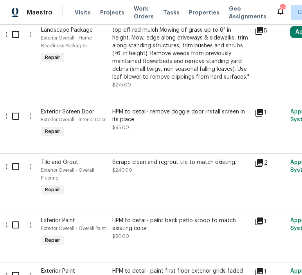
click at [263, 159] on icon at bounding box center [260, 163] width 8 height 8
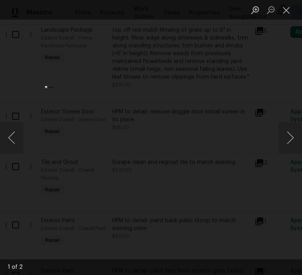
click at [261, 119] on div "Lightbox" at bounding box center [151, 137] width 302 height 275
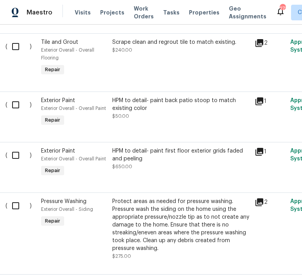
scroll to position [1145, 4]
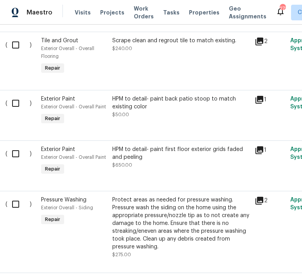
click at [262, 147] on icon at bounding box center [260, 151] width 8 height 8
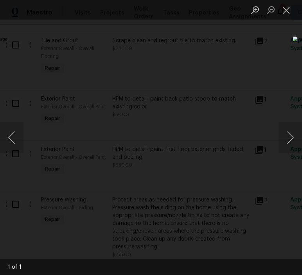
click at [221, 243] on div "Lightbox" at bounding box center [151, 137] width 302 height 275
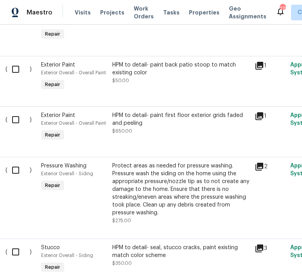
scroll to position [1184, 4]
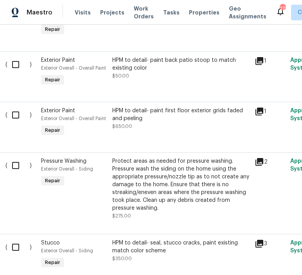
click at [170, 107] on div "HPM to detail- paint first floor exterior grids faded and peeling" at bounding box center [181, 115] width 138 height 16
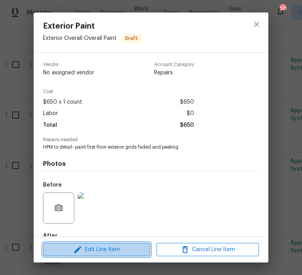
click at [109, 248] on span "Edit Line Item" at bounding box center [96, 250] width 103 height 10
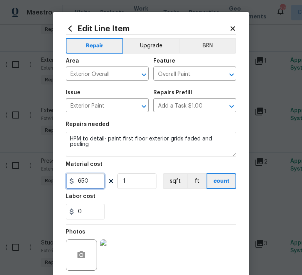
click at [93, 180] on input "650" at bounding box center [85, 182] width 39 height 16
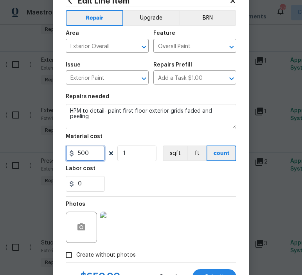
scroll to position [62, 0]
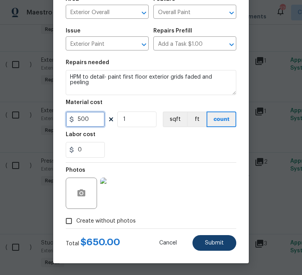
type input "500"
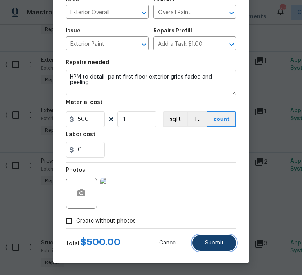
click at [217, 249] on button "Submit" at bounding box center [215, 243] width 44 height 16
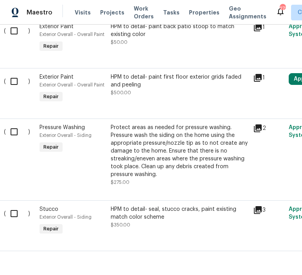
scroll to position [1218, 5]
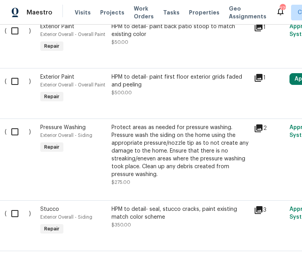
click at [259, 125] on icon at bounding box center [258, 128] width 9 height 9
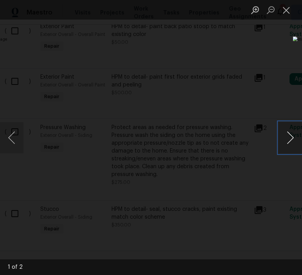
click at [293, 140] on button "Next image" at bounding box center [291, 137] width 24 height 31
click at [182, 258] on div "Lightbox" at bounding box center [151, 137] width 302 height 275
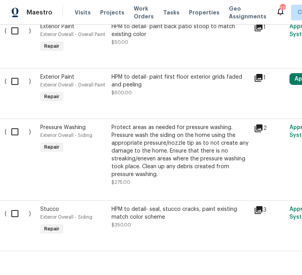
click at [149, 130] on div "Protect areas as needed for pressure washing. Pressure wash the siding on the h…" at bounding box center [181, 151] width 138 height 55
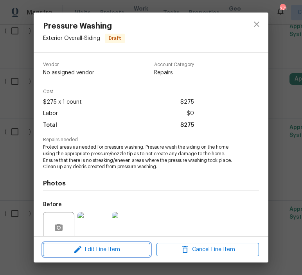
click at [93, 252] on span "Edit Line Item" at bounding box center [96, 250] width 103 height 10
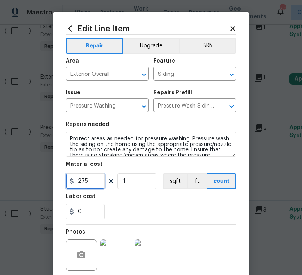
click at [92, 184] on input "275" at bounding box center [85, 182] width 39 height 16
type input "125"
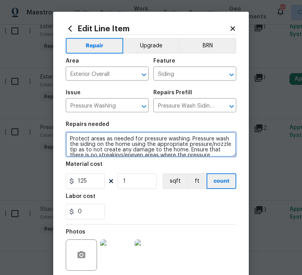
click at [71, 138] on textarea "Protect areas as needed for pressure washing. Pressure wash the siding on the h…" at bounding box center [151, 144] width 171 height 25
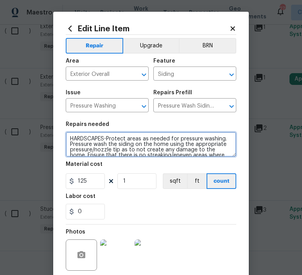
scroll to position [62, 0]
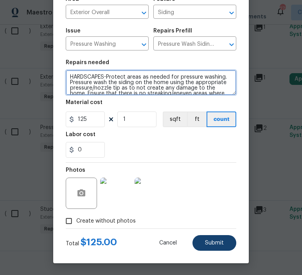
type textarea "HARDSCAPES-Protect areas as needed for pressure washing. Pressure wash the sidi…"
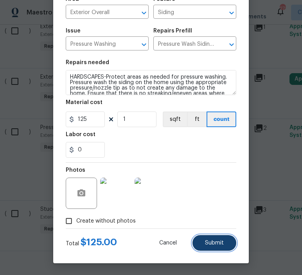
click at [214, 244] on span "Submit" at bounding box center [214, 244] width 19 height 6
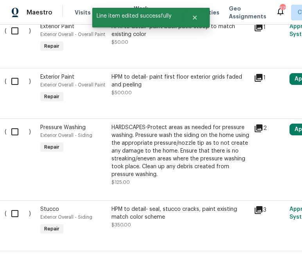
scroll to position [0, 0]
click at [256, 208] on icon at bounding box center [258, 210] width 9 height 9
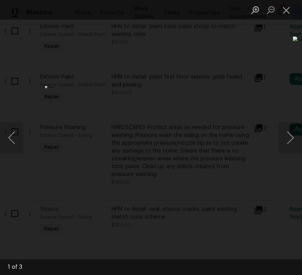
click at [259, 41] on div "Lightbox" at bounding box center [151, 137] width 302 height 275
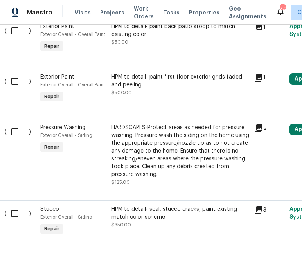
scroll to position [1224, 7]
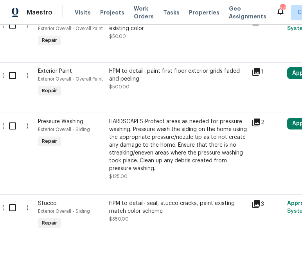
click at [197, 204] on div "HPM to detail- seal, stucco cracks, paint existing match color scheme" at bounding box center [178, 208] width 138 height 16
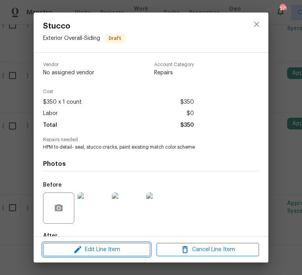
click at [100, 250] on span "Edit Line Item" at bounding box center [96, 250] width 103 height 10
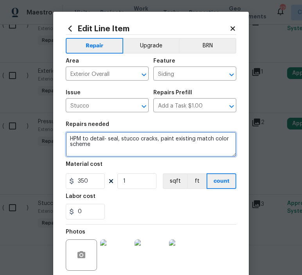
click at [95, 146] on textarea "HPM to detail- seal, stucco cracks, paint existing match color scheme" at bounding box center [151, 144] width 171 height 25
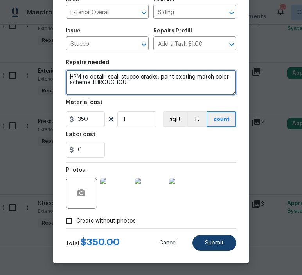
type textarea "HPM to detail- seal, stucco cracks, paint existing match color scheme THROUGHOUT"
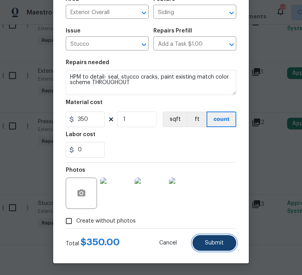
click at [221, 240] on button "Submit" at bounding box center [215, 243] width 44 height 16
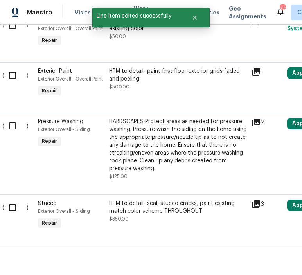
scroll to position [0, 0]
click at [181, 181] on div at bounding box center [213, 185] width 423 height 9
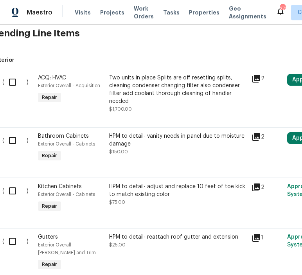
scroll to position [170, 7]
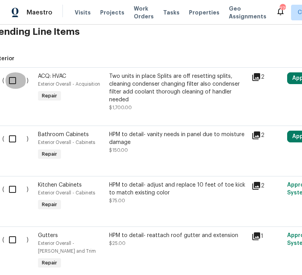
click at [15, 82] on input "checkbox" at bounding box center [15, 80] width 22 height 16
checkbox input "true"
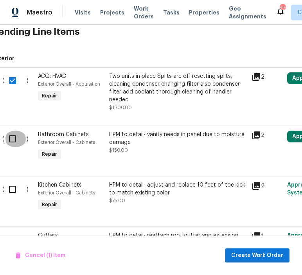
click at [14, 141] on input "checkbox" at bounding box center [15, 139] width 22 height 16
checkbox input "true"
click at [12, 190] on input "checkbox" at bounding box center [15, 189] width 22 height 16
checkbox input "true"
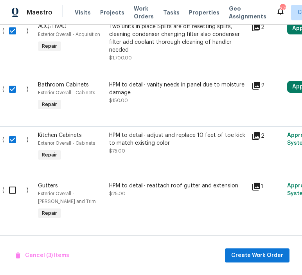
scroll to position [270, 7]
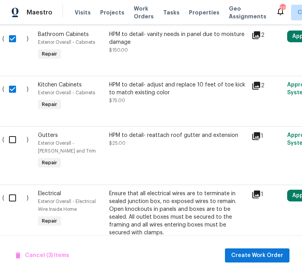
drag, startPoint x: 8, startPoint y: 191, endPoint x: 8, endPoint y: 185, distance: 6.3
click at [8, 187] on div "( ) Electrical Exterior Overall - Electrical Wire Inside Home Repair Ensure tha…" at bounding box center [214, 222] width 443 height 74
click at [14, 140] on input "checkbox" at bounding box center [15, 140] width 22 height 16
checkbox input "true"
click at [13, 200] on input "checkbox" at bounding box center [15, 198] width 22 height 16
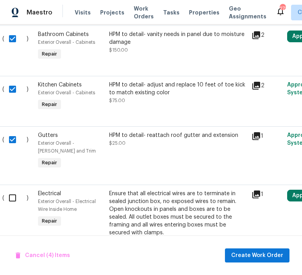
checkbox input "true"
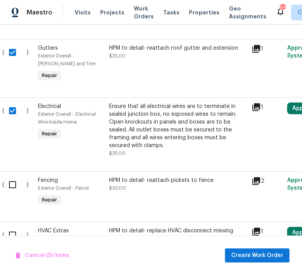
scroll to position [392, 7]
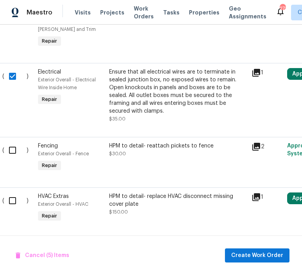
click at [14, 147] on input "checkbox" at bounding box center [15, 150] width 22 height 16
checkbox input "true"
click at [15, 202] on input "checkbox" at bounding box center [15, 201] width 22 height 16
checkbox input "true"
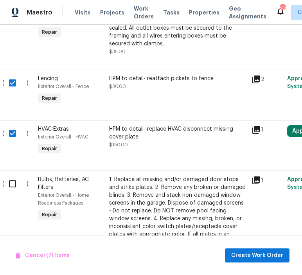
scroll to position [521, 7]
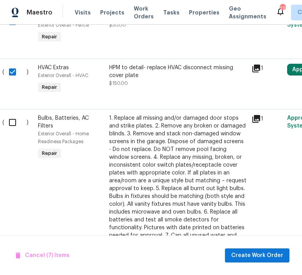
click at [13, 124] on input "checkbox" at bounding box center [15, 122] width 22 height 16
checkbox input "true"
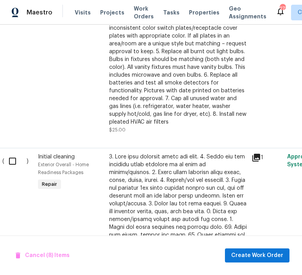
scroll to position [659, 7]
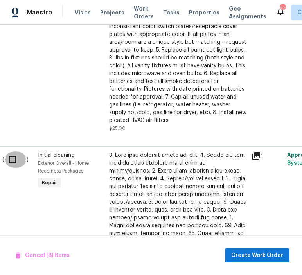
click at [11, 162] on input "checkbox" at bounding box center [15, 160] width 22 height 16
checkbox input "true"
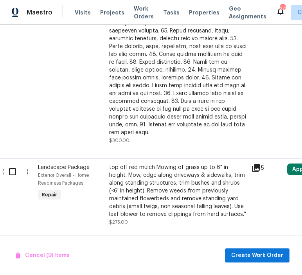
scroll to position [889, 7]
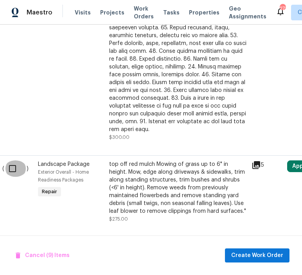
click at [11, 164] on input "checkbox" at bounding box center [15, 169] width 22 height 16
checkbox input "true"
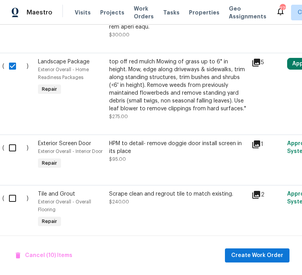
scroll to position [997, 7]
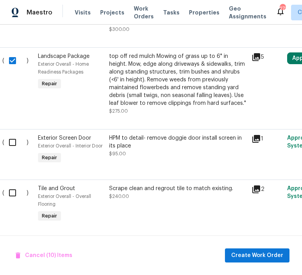
click at [13, 135] on input "checkbox" at bounding box center [15, 142] width 22 height 16
checkbox input "true"
click at [13, 190] on input "checkbox" at bounding box center [15, 193] width 22 height 16
checkbox input "true"
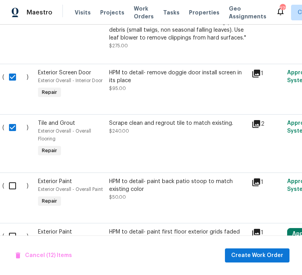
scroll to position [1063, 7]
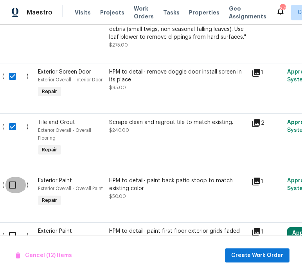
click at [13, 179] on input "checkbox" at bounding box center [15, 185] width 22 height 16
checkbox input "true"
click at [12, 231] on input "checkbox" at bounding box center [15, 236] width 22 height 16
checkbox input "true"
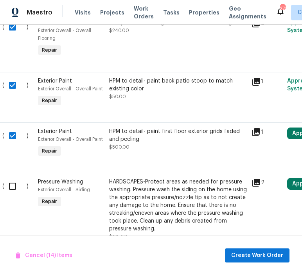
scroll to position [1173, 7]
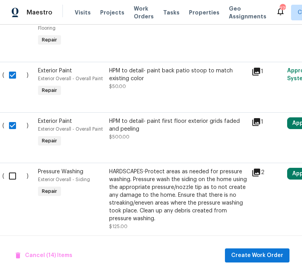
click at [15, 172] on input "checkbox" at bounding box center [15, 176] width 22 height 16
checkbox input "true"
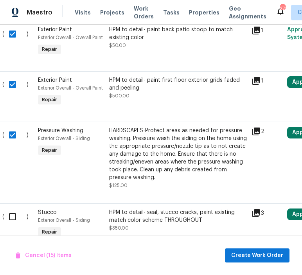
scroll to position [1243, 7]
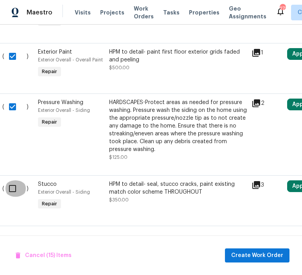
click at [11, 185] on input "checkbox" at bounding box center [15, 189] width 22 height 16
checkbox input "true"
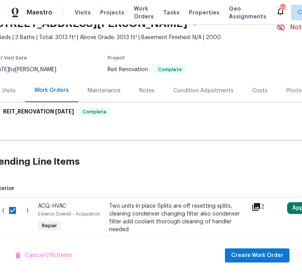
scroll to position [0, 7]
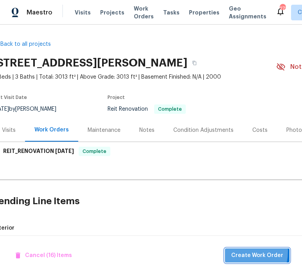
click at [235, 251] on span "Create Work Order" at bounding box center [258, 256] width 52 height 10
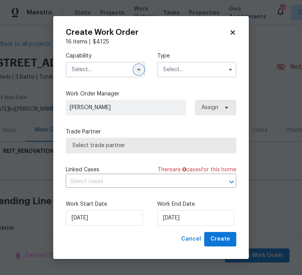
click at [137, 70] on icon "button" at bounding box center [139, 70] width 6 height 6
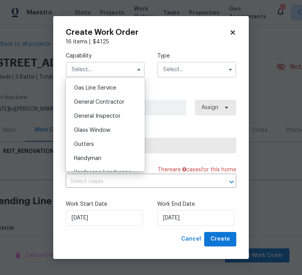
scroll to position [355, 0]
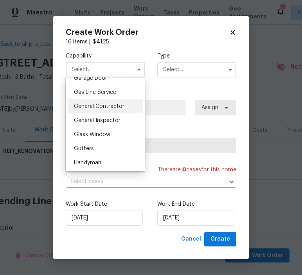
click at [98, 107] on span "General Contractor" at bounding box center [99, 106] width 51 height 5
type input "General Contractor"
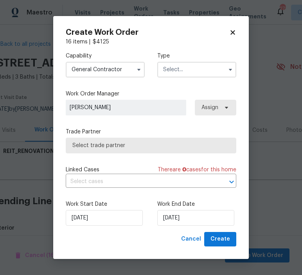
click at [175, 71] on input "text" at bounding box center [197, 70] width 79 height 16
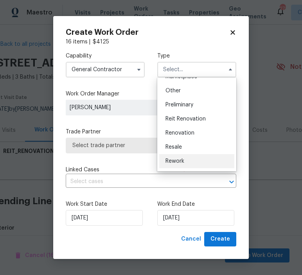
scroll to position [121, 0]
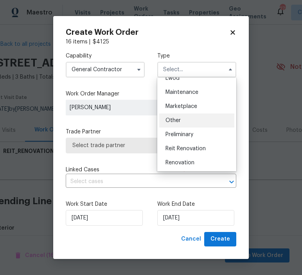
click at [177, 122] on span "Other" at bounding box center [173, 120] width 15 height 5
type input "Other"
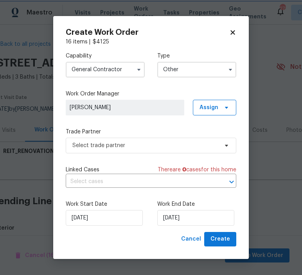
scroll to position [0, 0]
click at [135, 149] on span "Select trade partner" at bounding box center [145, 146] width 146 height 8
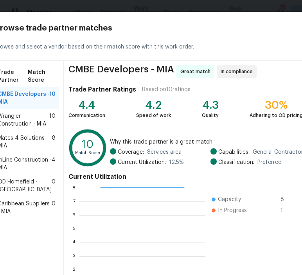
scroll to position [69, 0]
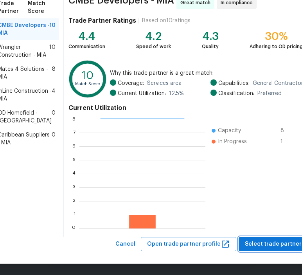
click at [271, 244] on span "Select trade partner" at bounding box center [273, 245] width 57 height 10
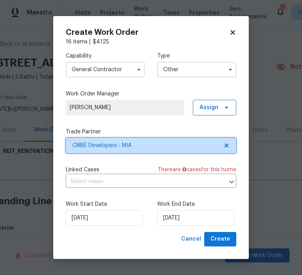
scroll to position [0, 0]
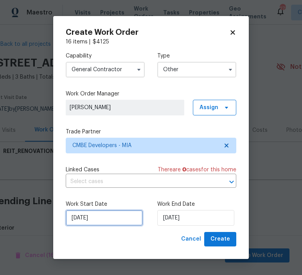
click at [110, 216] on input "[DATE]" at bounding box center [104, 218] width 77 height 16
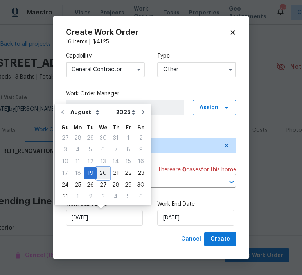
click at [104, 174] on div "20" at bounding box center [103, 173] width 13 height 11
type input "[DATE]"
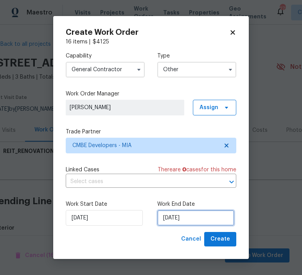
click at [179, 222] on input "[DATE]" at bounding box center [196, 218] width 77 height 16
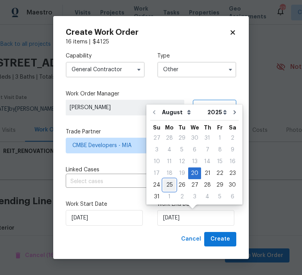
click at [167, 185] on div "25" at bounding box center [169, 185] width 13 height 11
type input "[DATE]"
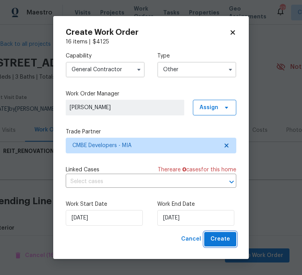
click at [219, 236] on span "Create" at bounding box center [221, 240] width 20 height 10
checkbox input "false"
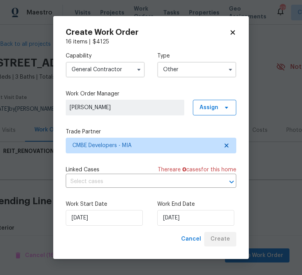
checkbox input "false"
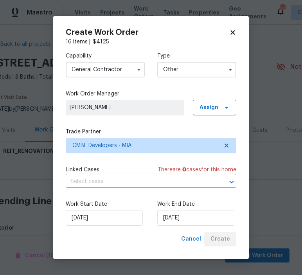
checkbox input "false"
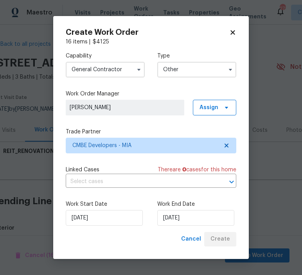
checkbox input "false"
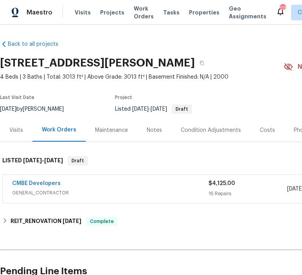
click at [212, 194] on div "16 Repairs" at bounding box center [248, 194] width 79 height 8
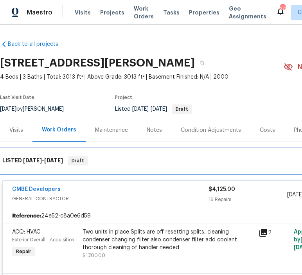
click at [292, 167] on div "LISTED [DATE] - [DATE] Draft" at bounding box center [221, 160] width 443 height 25
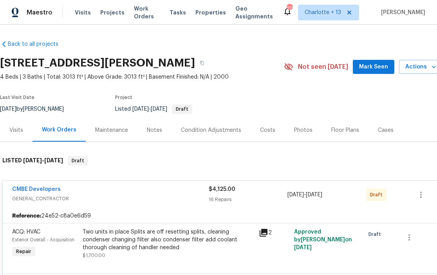
click at [302, 66] on span "Mark Seen" at bounding box center [373, 67] width 29 height 10
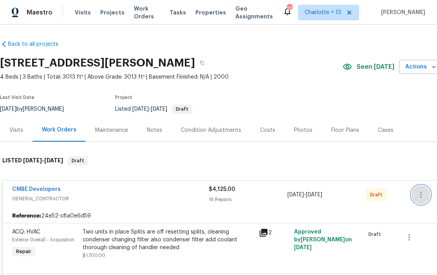
click at [302, 192] on icon "button" at bounding box center [420, 194] width 9 height 9
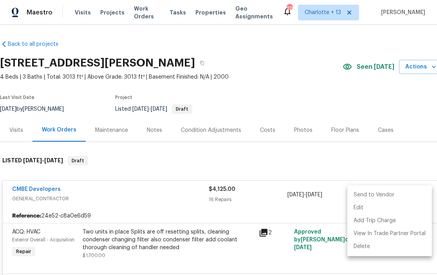
click at [302, 193] on li "Send to Vendor" at bounding box center [390, 195] width 85 height 13
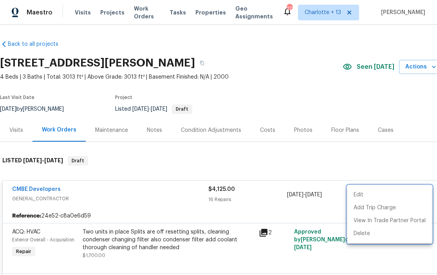
click at [201, 63] on div at bounding box center [218, 137] width 437 height 275
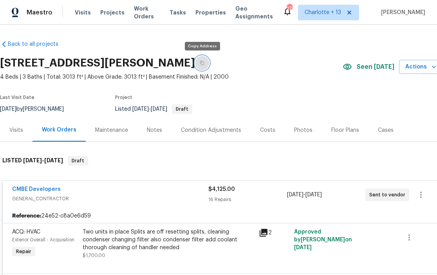
click at [201, 62] on icon "button" at bounding box center [202, 63] width 5 height 5
click at [151, 129] on div "Notes" at bounding box center [154, 131] width 15 height 8
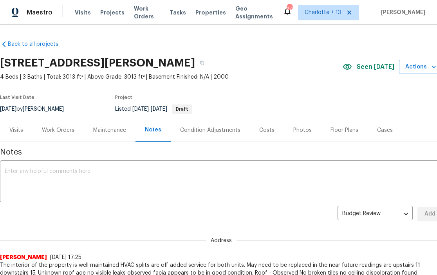
click at [59, 129] on div "Work Orders" at bounding box center [58, 131] width 33 height 8
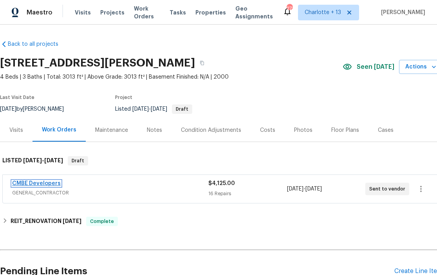
click at [38, 183] on link "CMBE Developers" at bounding box center [36, 183] width 49 height 5
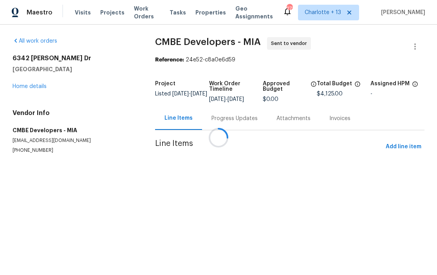
click at [233, 119] on div at bounding box center [218, 137] width 437 height 275
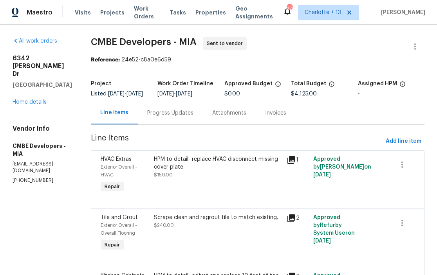
click at [228, 117] on div "Attachments" at bounding box center [229, 113] width 34 height 8
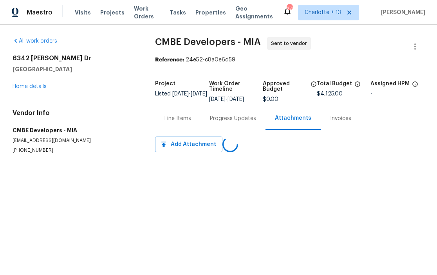
click at [228, 119] on div "Progress Updates" at bounding box center [233, 119] width 46 height 8
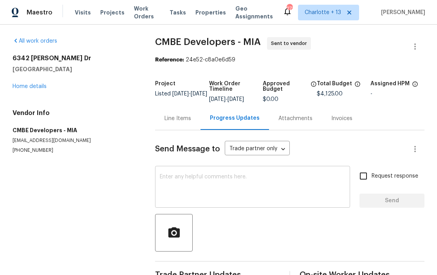
click at [186, 179] on textarea at bounding box center [253, 187] width 186 height 27
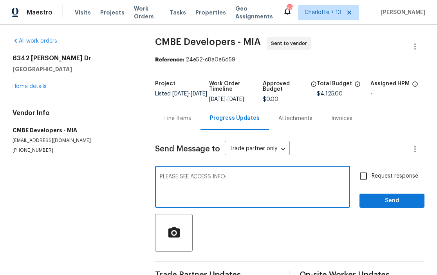
paste textarea "Address: [STREET_ADDRESS]. FL 33467 Type of request: Prelist Renovation Scoping…"
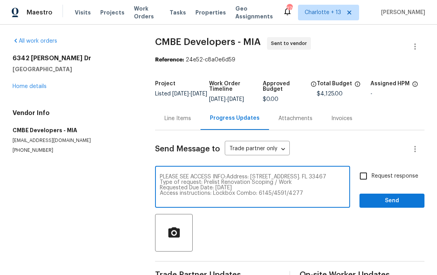
click at [228, 179] on textarea "PLEASE SEE ACCESS INFO:Address: [STREET_ADDRESS]. FL 33467 Type of request: Pre…" at bounding box center [253, 187] width 186 height 27
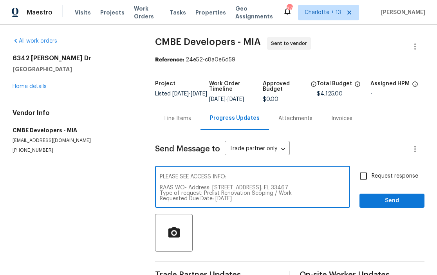
type textarea "PLEASE SEE ACCESS INFO: RAAS WO- Address: [STREET_ADDRESS]. FL 33467 Type of re…"
click at [302, 176] on input "Request response" at bounding box center [363, 176] width 16 height 16
checkbox input "true"
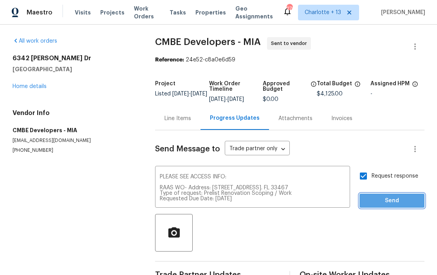
click at [302, 198] on span "Send" at bounding box center [392, 201] width 53 height 10
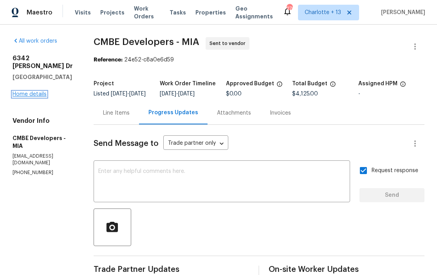
click at [33, 92] on link "Home details" at bounding box center [30, 94] width 34 height 5
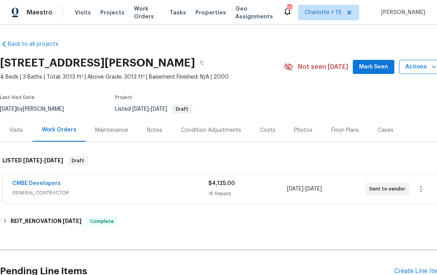
click at [302, 69] on span "Actions" at bounding box center [421, 67] width 31 height 10
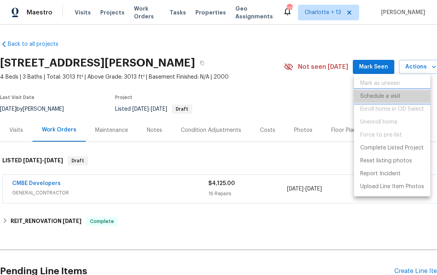
click at [302, 97] on p "Schedule a visit" at bounding box center [380, 96] width 40 height 8
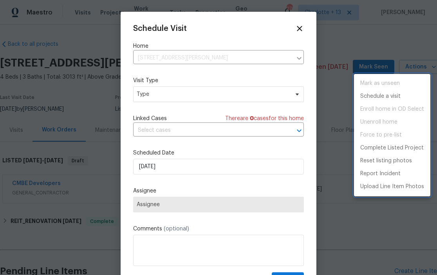
click at [255, 55] on div at bounding box center [218, 137] width 437 height 275
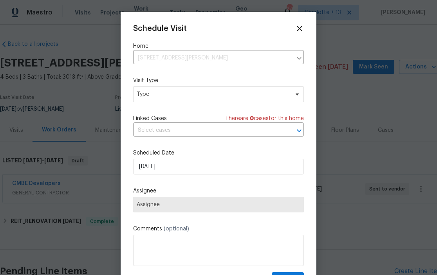
click at [158, 210] on span "Assignee" at bounding box center [218, 205] width 171 height 16
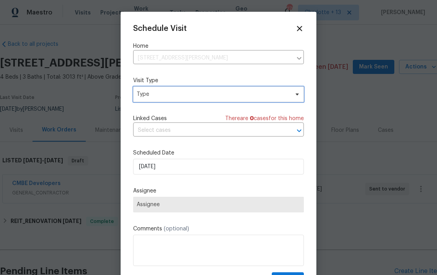
click at [165, 98] on span "Type" at bounding box center [213, 95] width 152 height 8
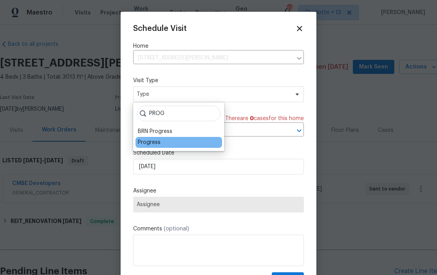
type input "PROG"
click at [151, 142] on div "Progress" at bounding box center [149, 143] width 23 height 8
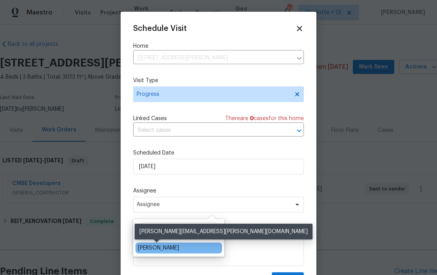
type input "[PERSON_NAME]"
click at [154, 249] on div "[PERSON_NAME]" at bounding box center [158, 248] width 41 height 8
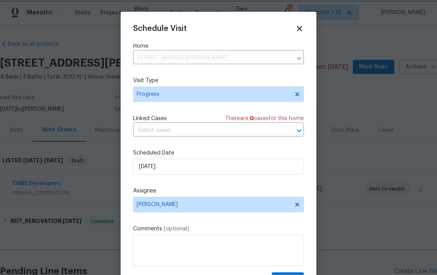
scroll to position [14, 0]
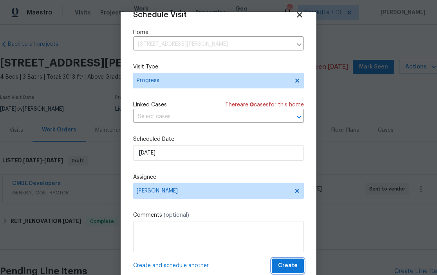
click at [286, 265] on span "Create" at bounding box center [288, 266] width 20 height 10
click at [293, 268] on span "Create" at bounding box center [288, 266] width 20 height 10
click at [302, 14] on icon at bounding box center [299, 14] width 9 height 9
